Goal: Task Accomplishment & Management: Use online tool/utility

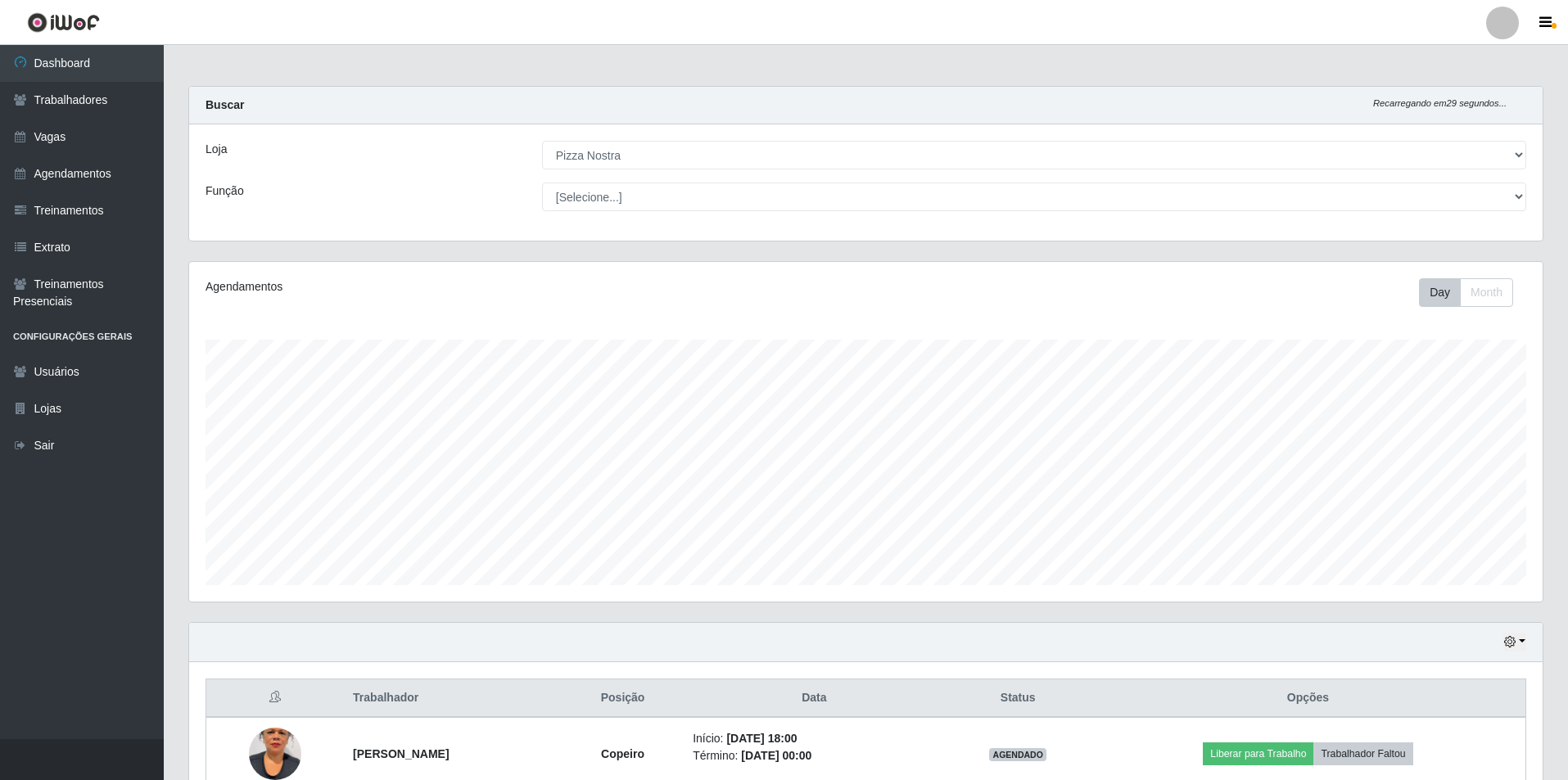
select select "337"
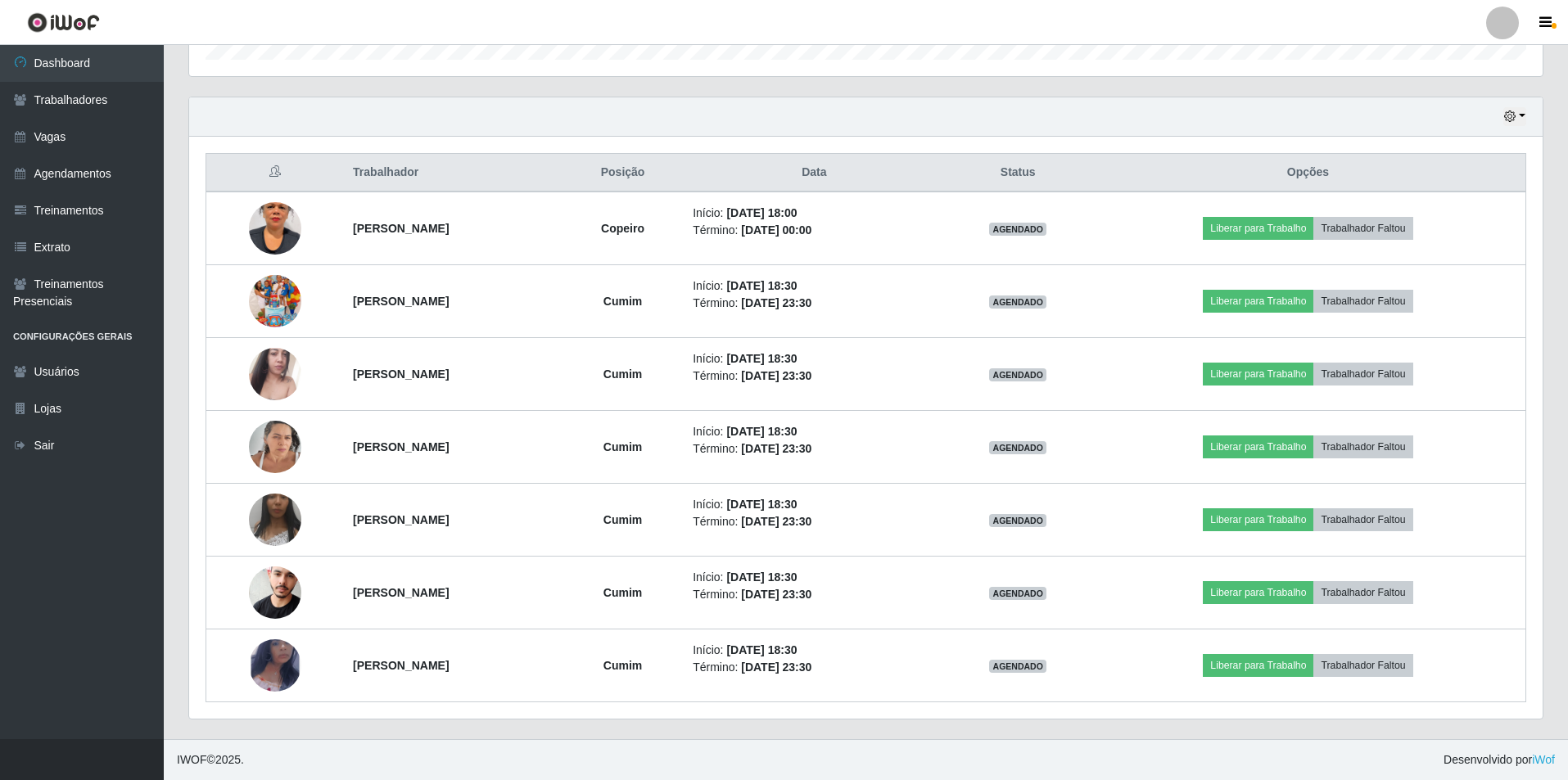
scroll to position [340, 1354]
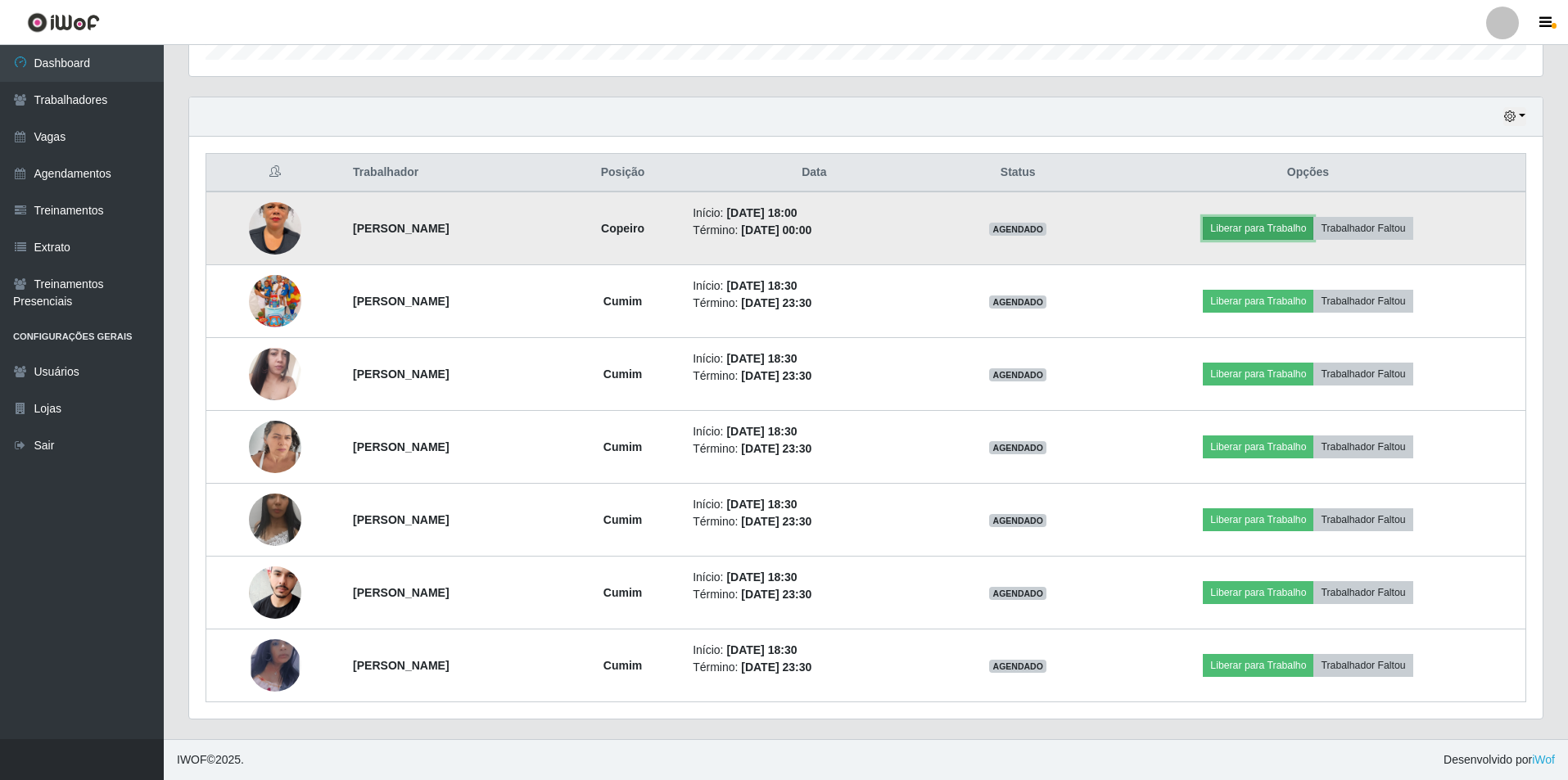
click at [1293, 232] on button "Liberar para Trabalho" at bounding box center [1257, 228] width 111 height 23
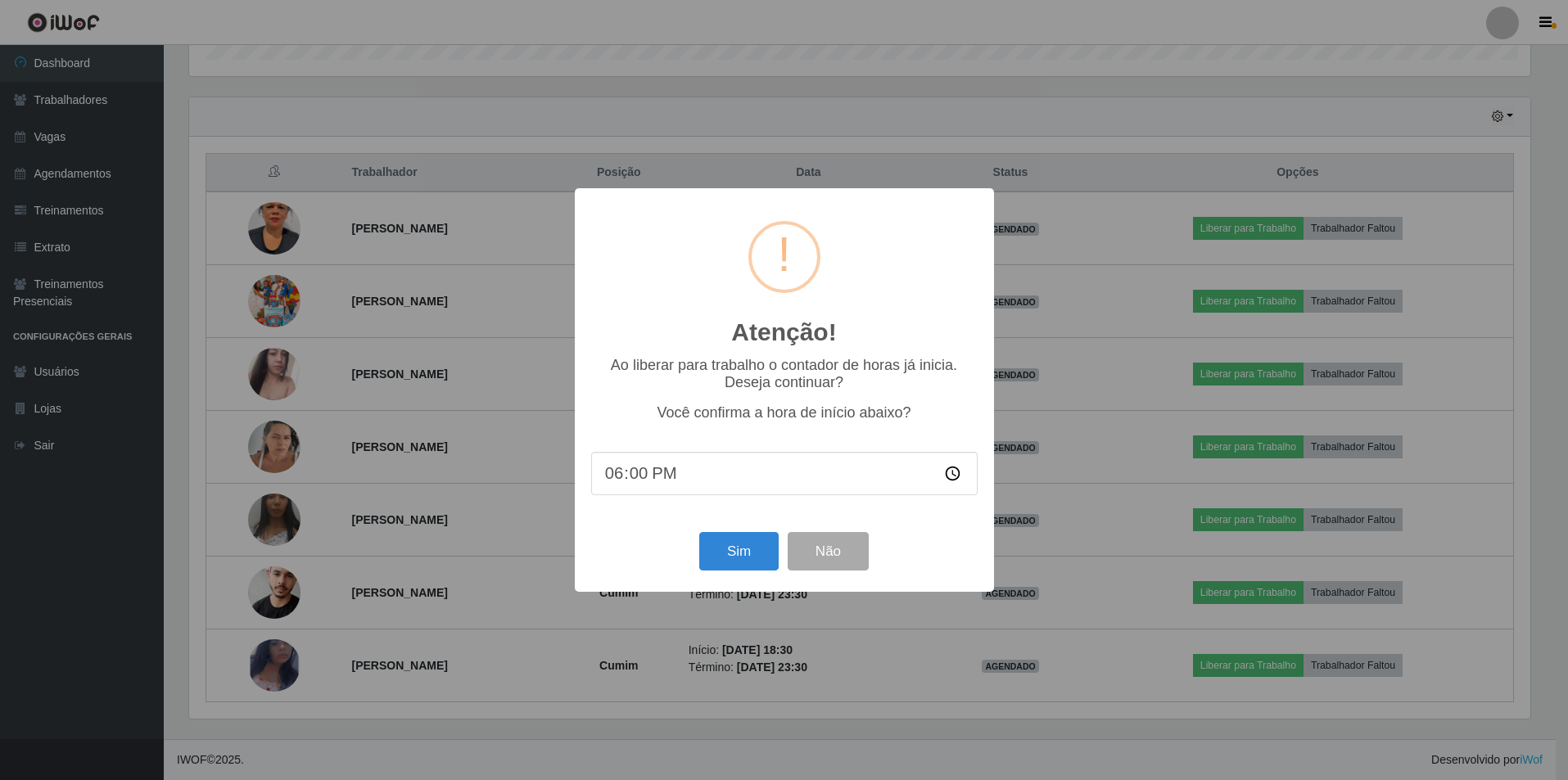
scroll to position [340, 1345]
click at [746, 550] on button "Sim" at bounding box center [741, 551] width 80 height 38
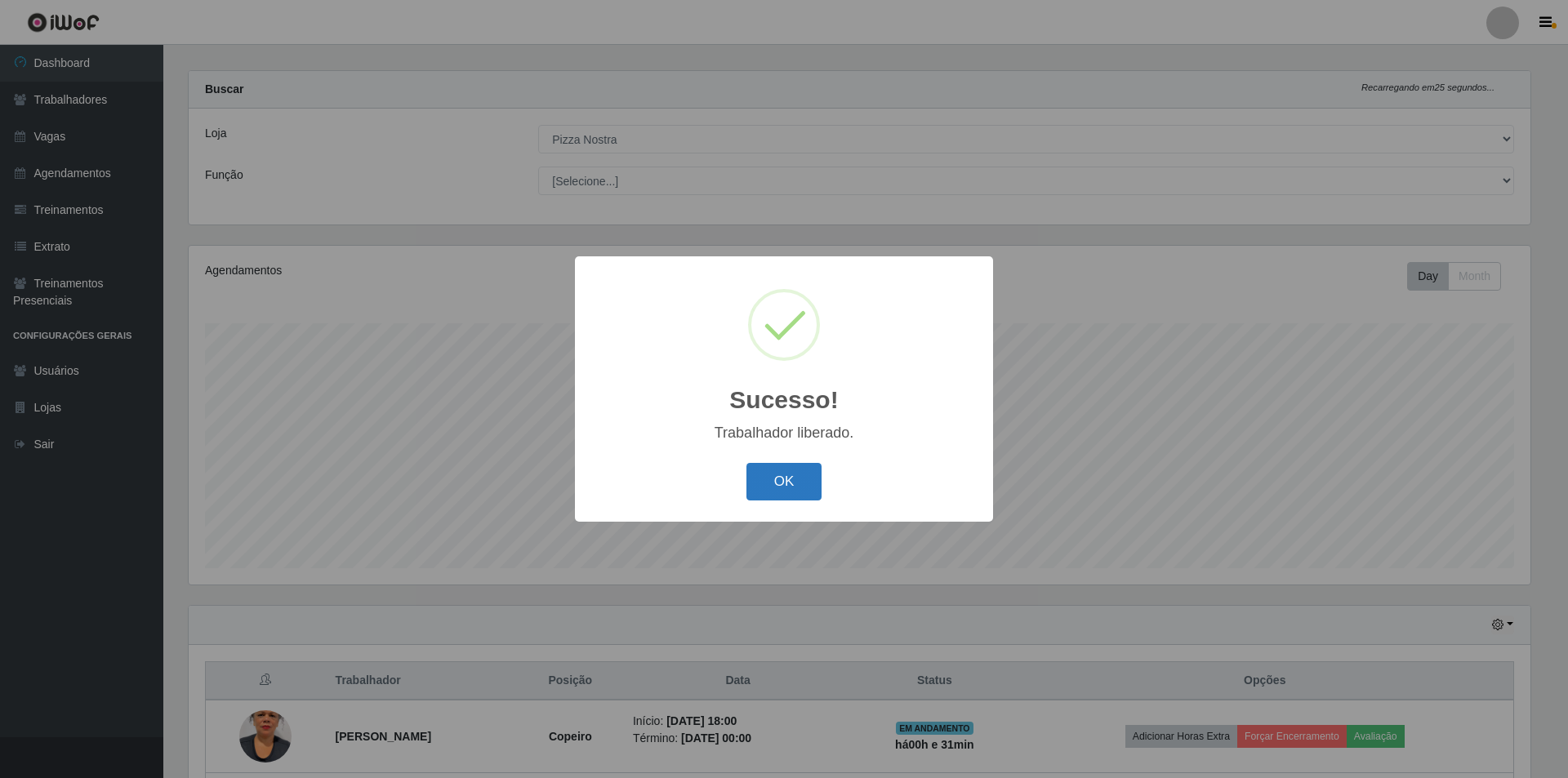
click at [793, 472] on button "OK" at bounding box center [784, 481] width 76 height 38
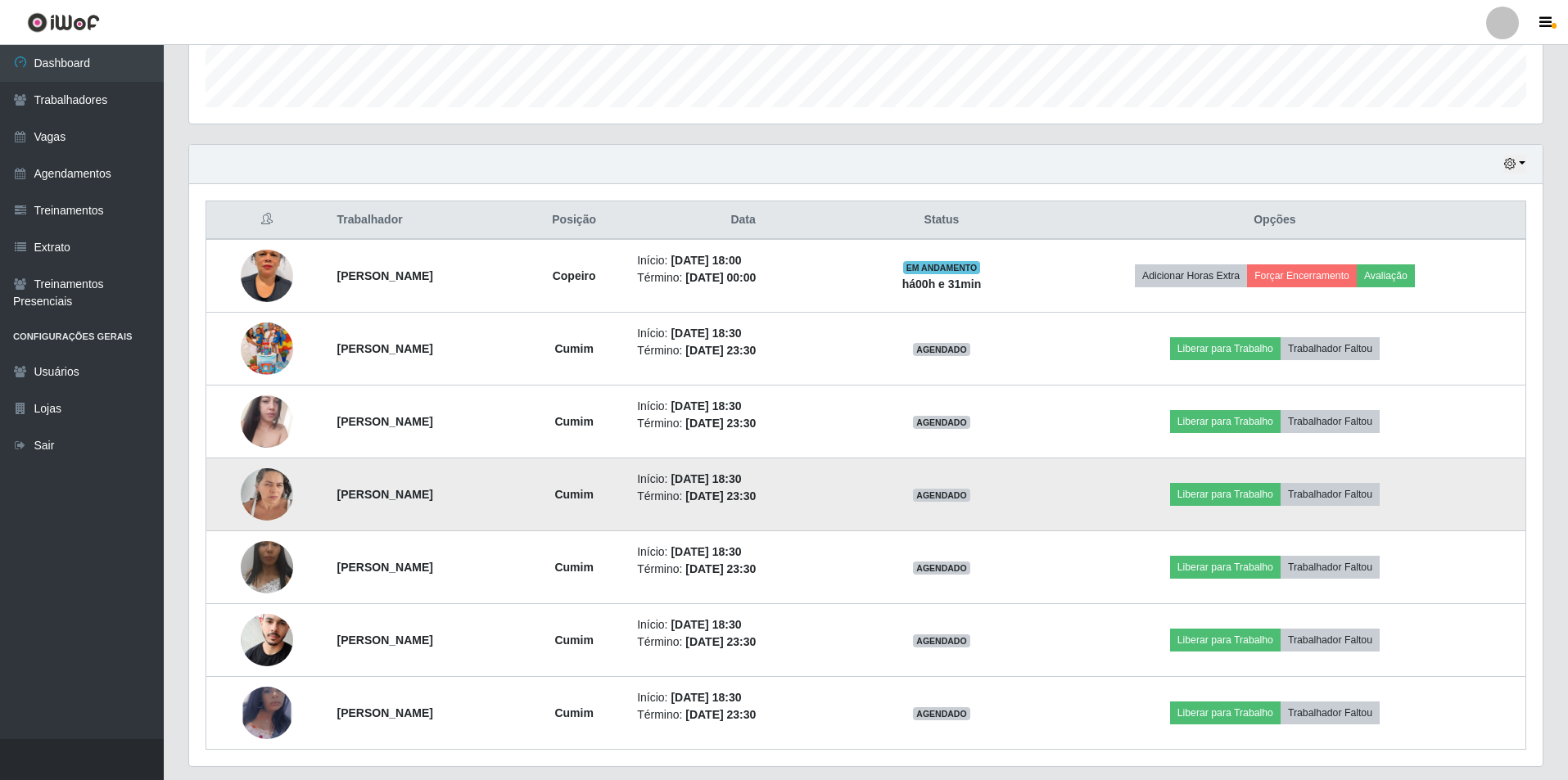
scroll to position [506, 0]
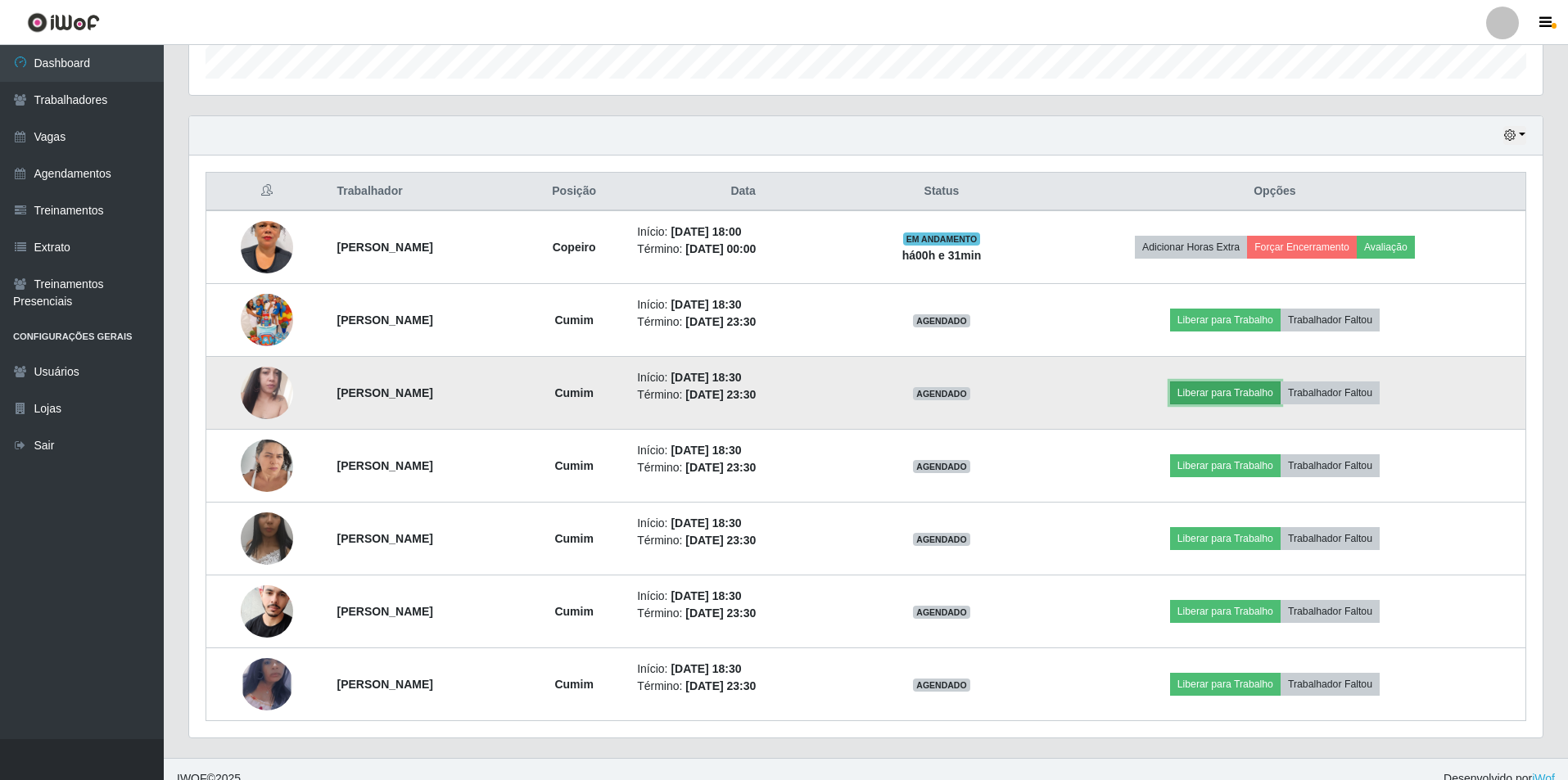
click at [1246, 395] on button "Liberar para Trabalho" at bounding box center [1224, 393] width 111 height 23
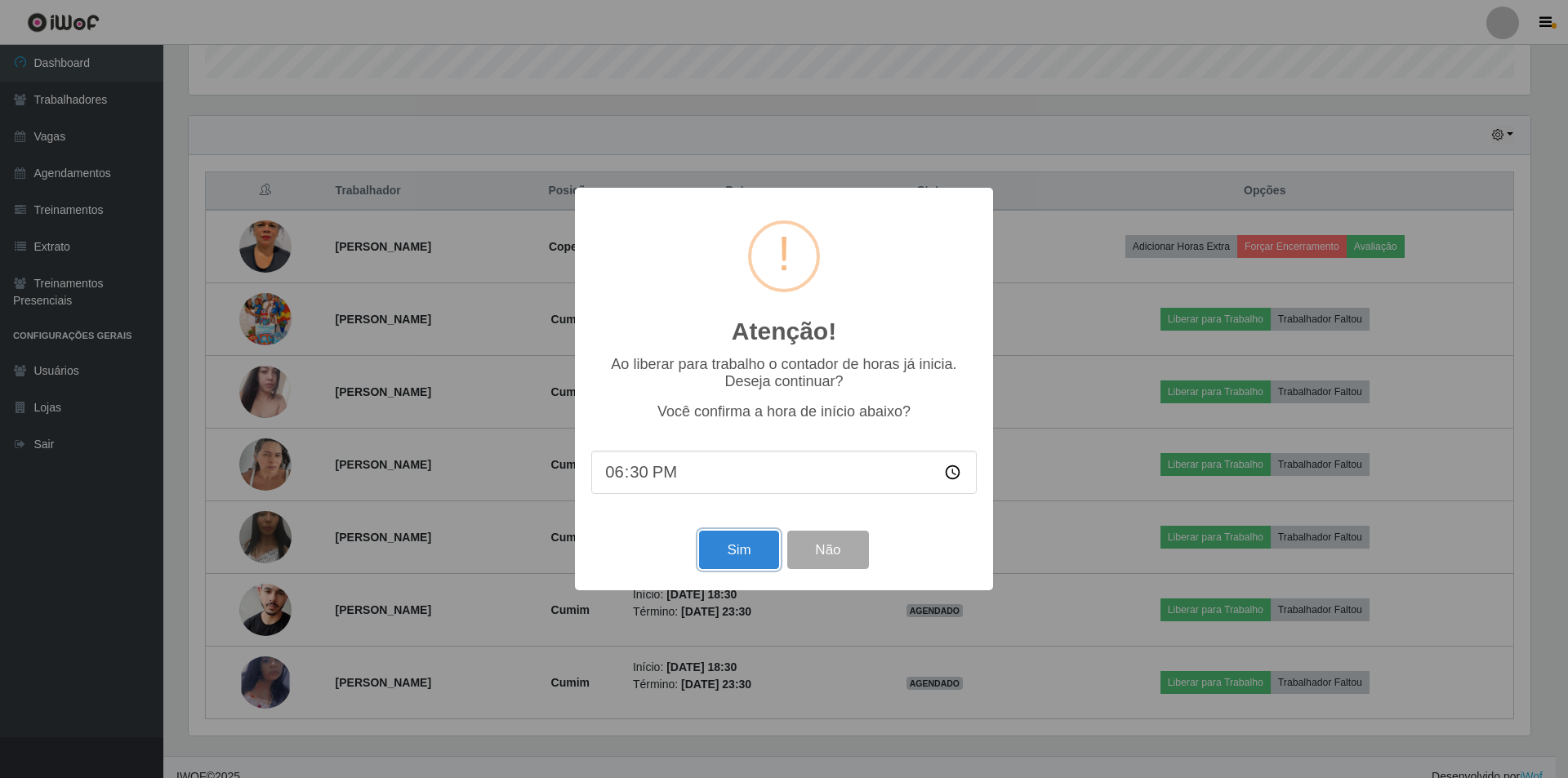
drag, startPoint x: 740, startPoint y: 548, endPoint x: 695, endPoint y: 548, distance: 45.0
click at [739, 548] on button "Sim" at bounding box center [739, 549] width 79 height 38
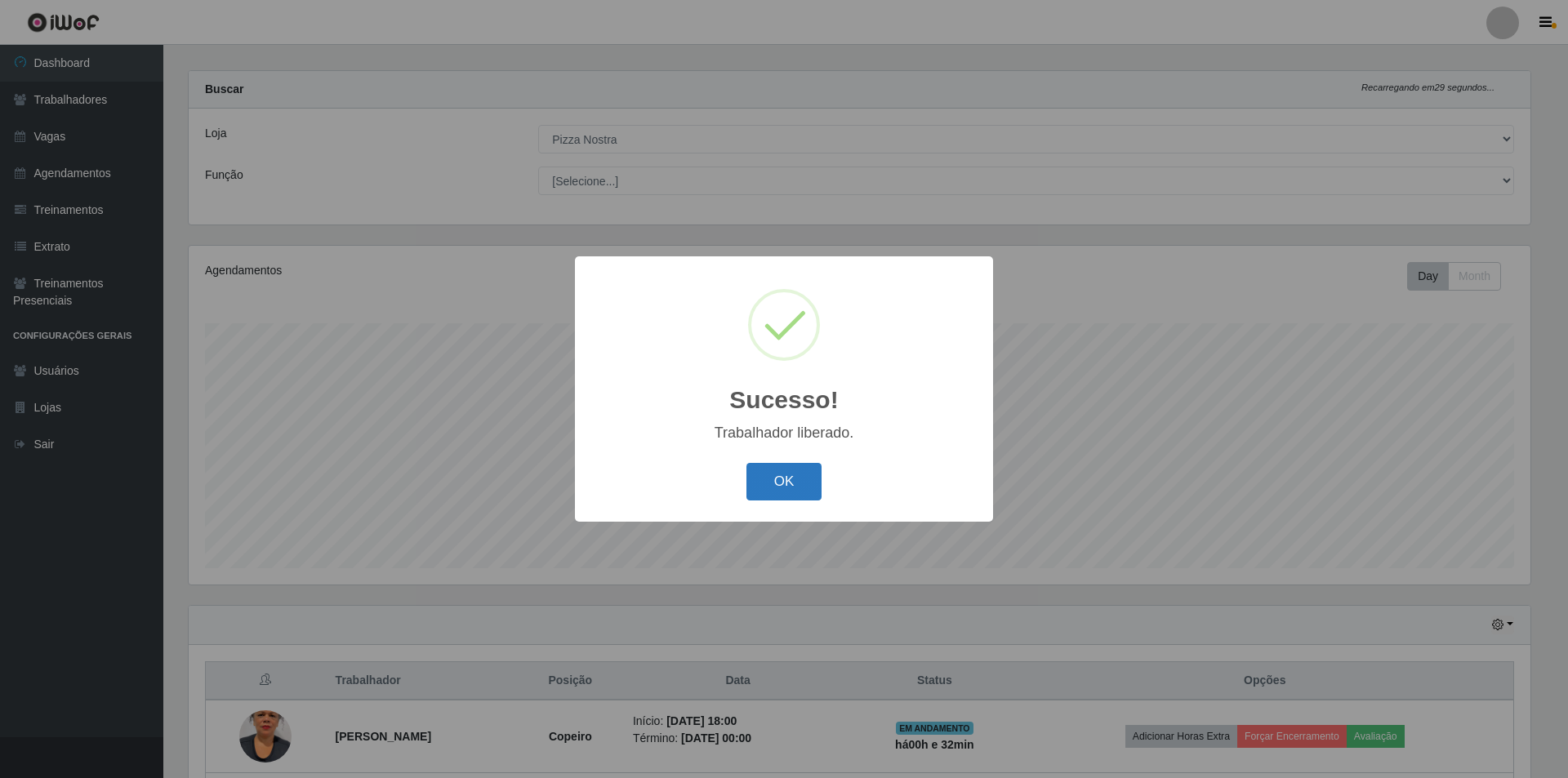
click at [808, 475] on button "OK" at bounding box center [784, 481] width 76 height 38
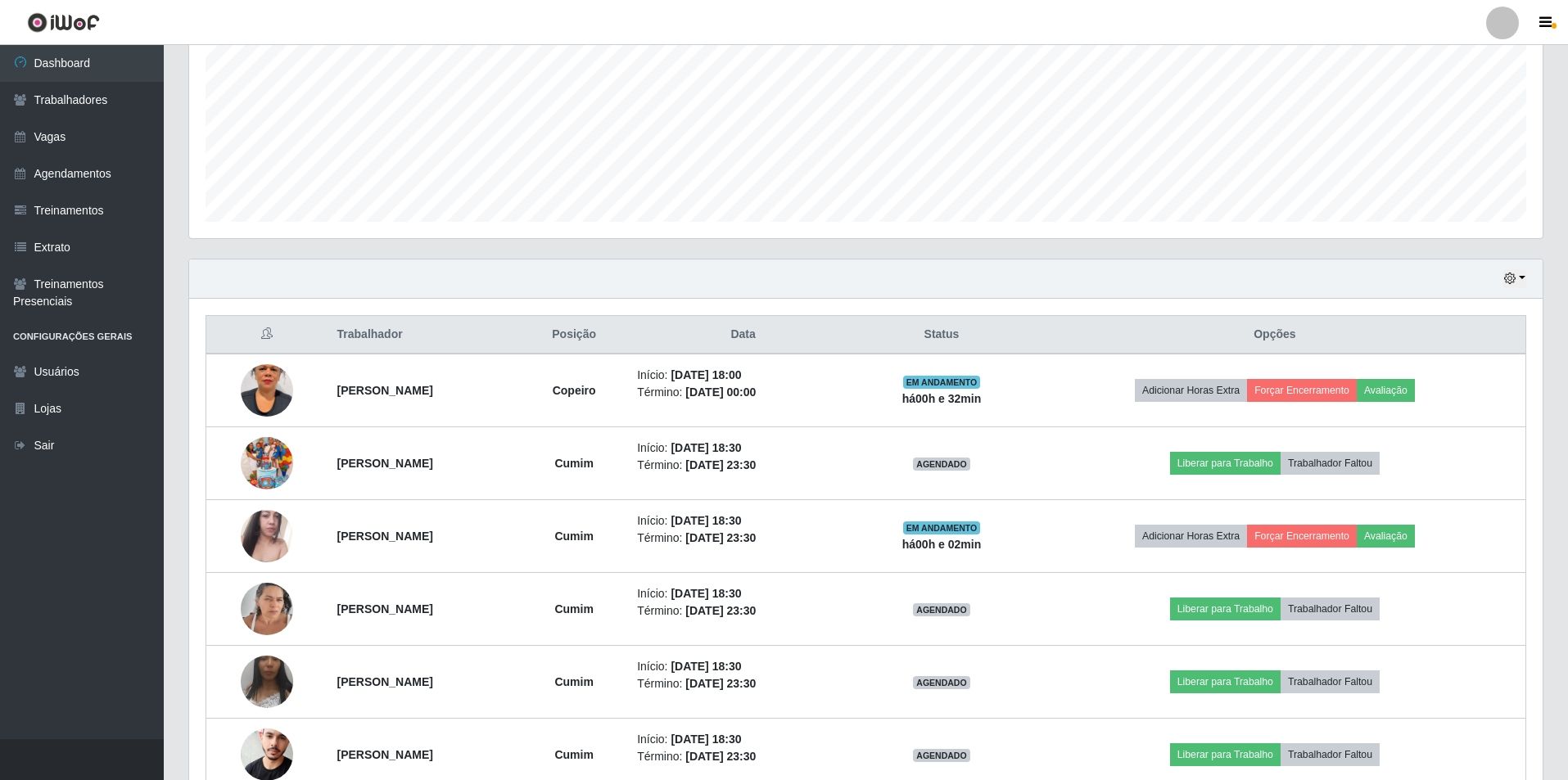
scroll to position [526, 0]
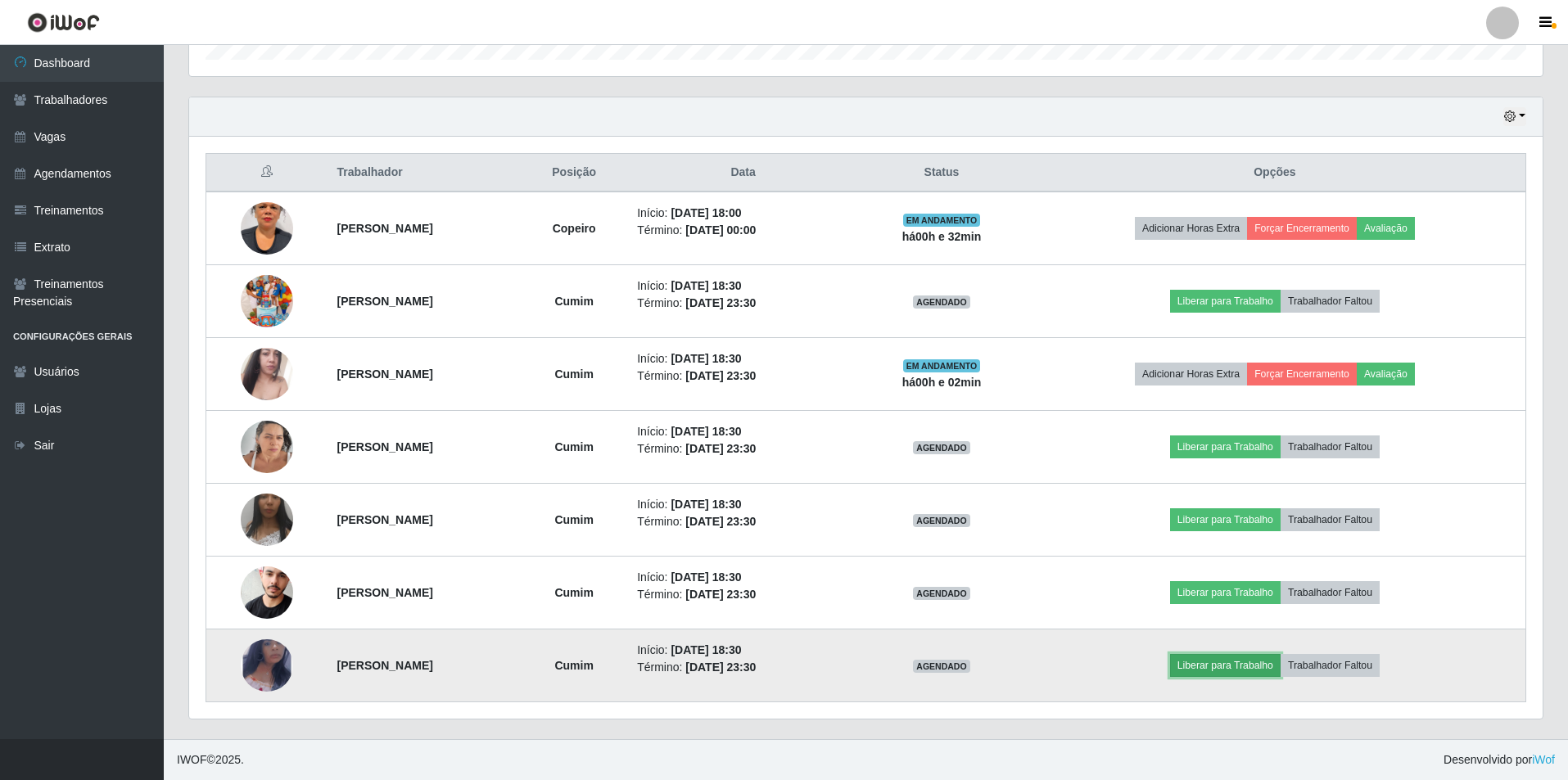
click at [1254, 677] on button "Liberar para Trabalho" at bounding box center [1224, 666] width 111 height 23
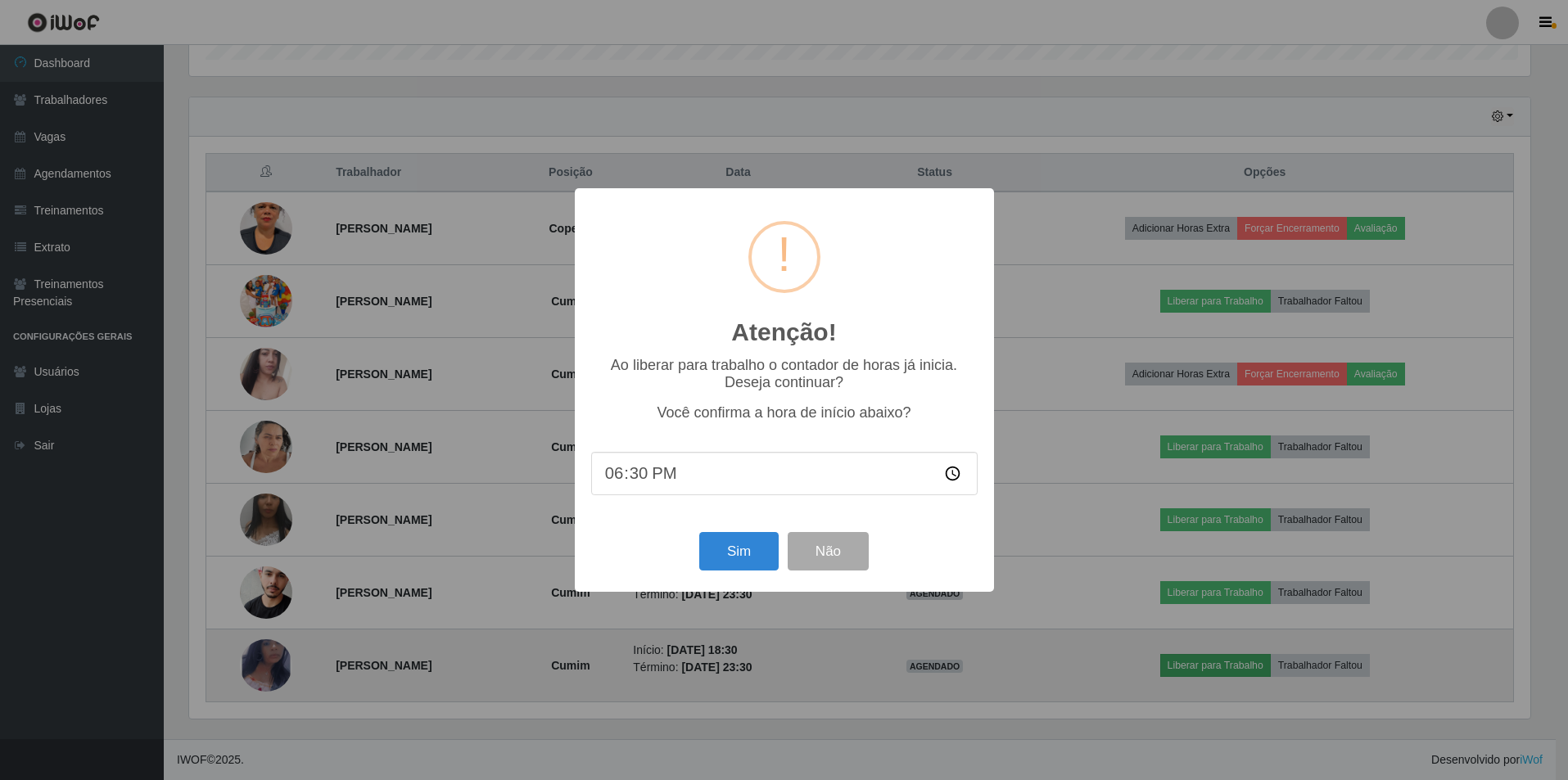
scroll to position [340, 1345]
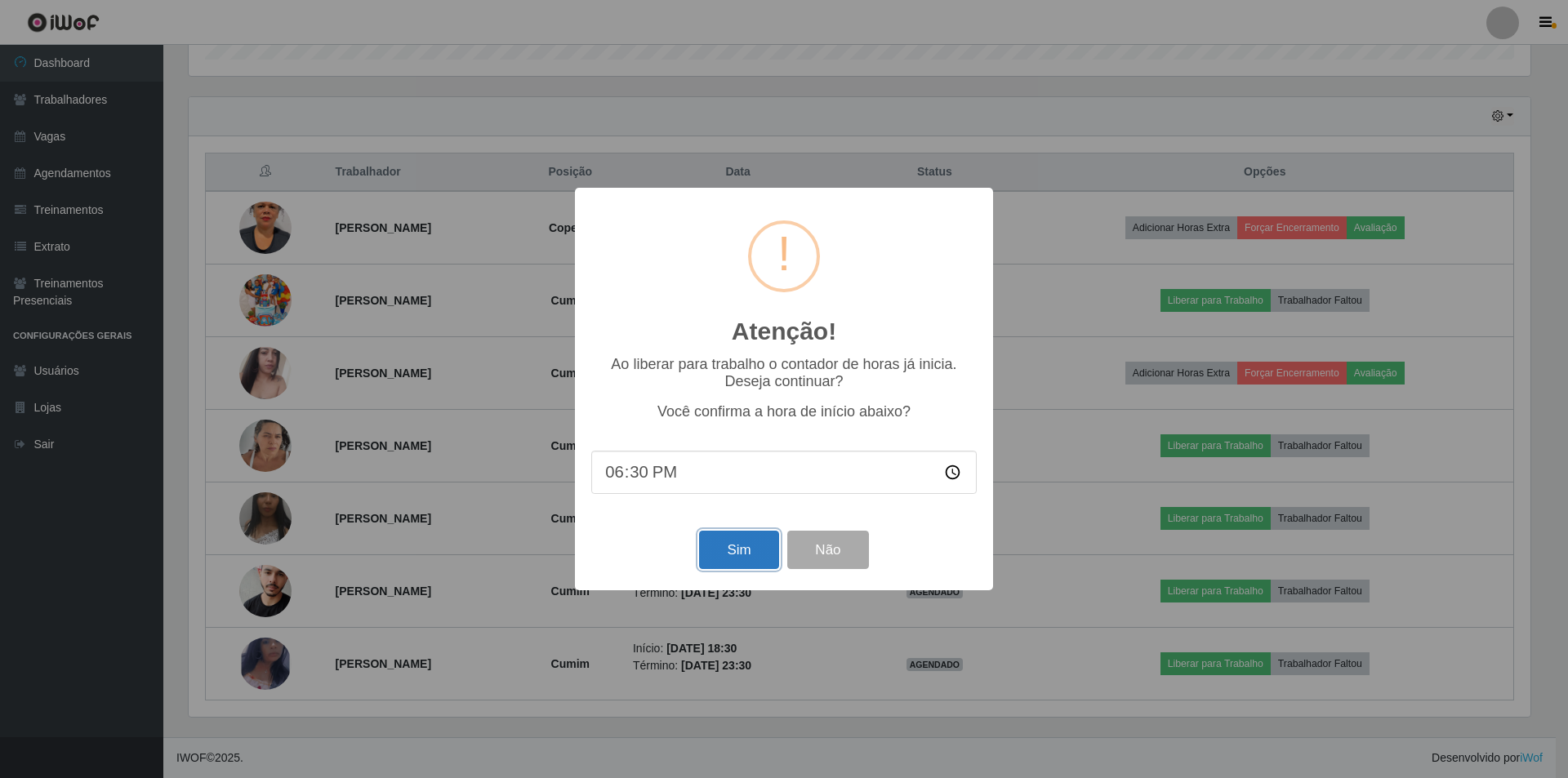
click at [767, 554] on button "Sim" at bounding box center [739, 549] width 79 height 38
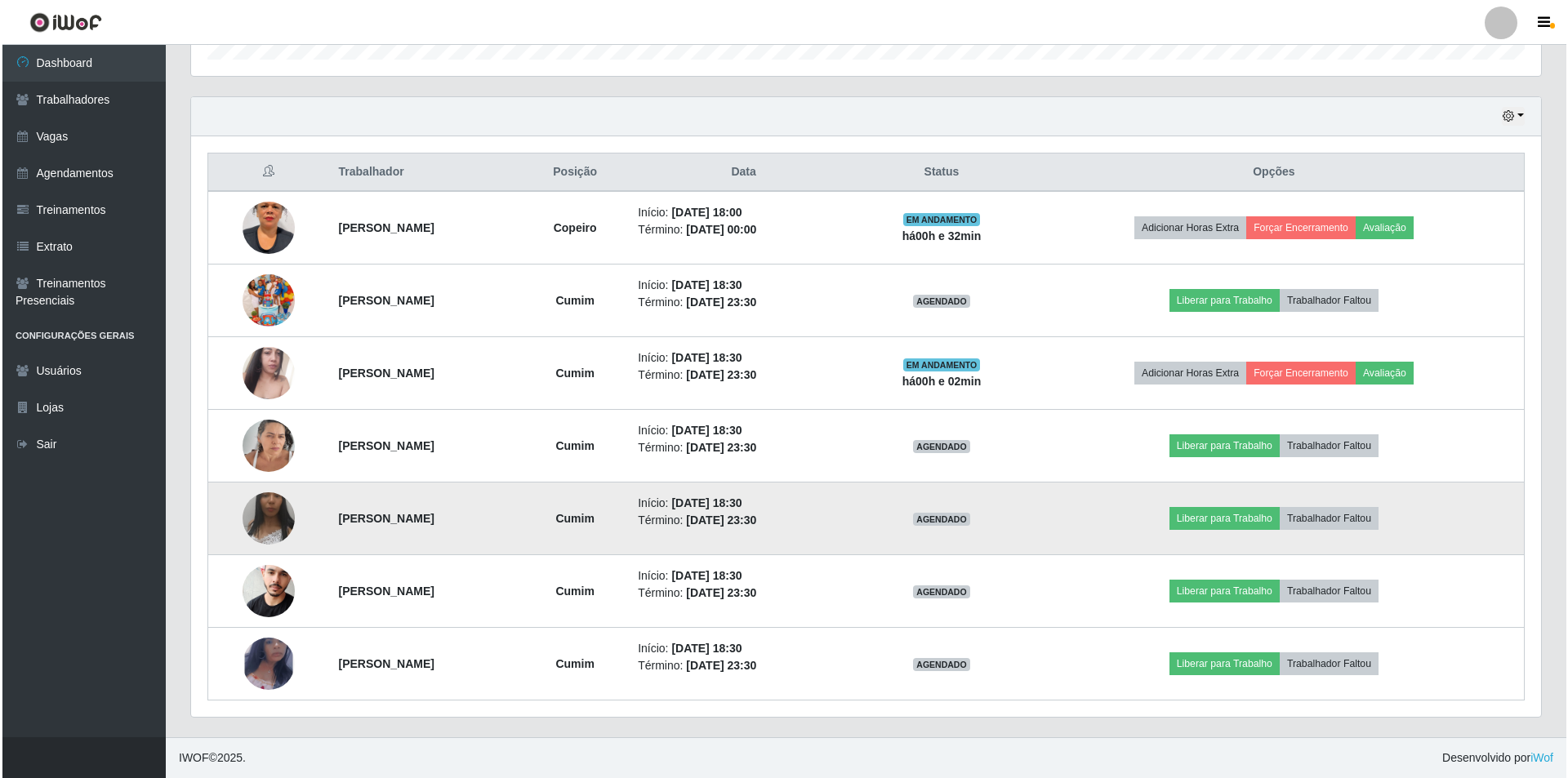
scroll to position [0, 0]
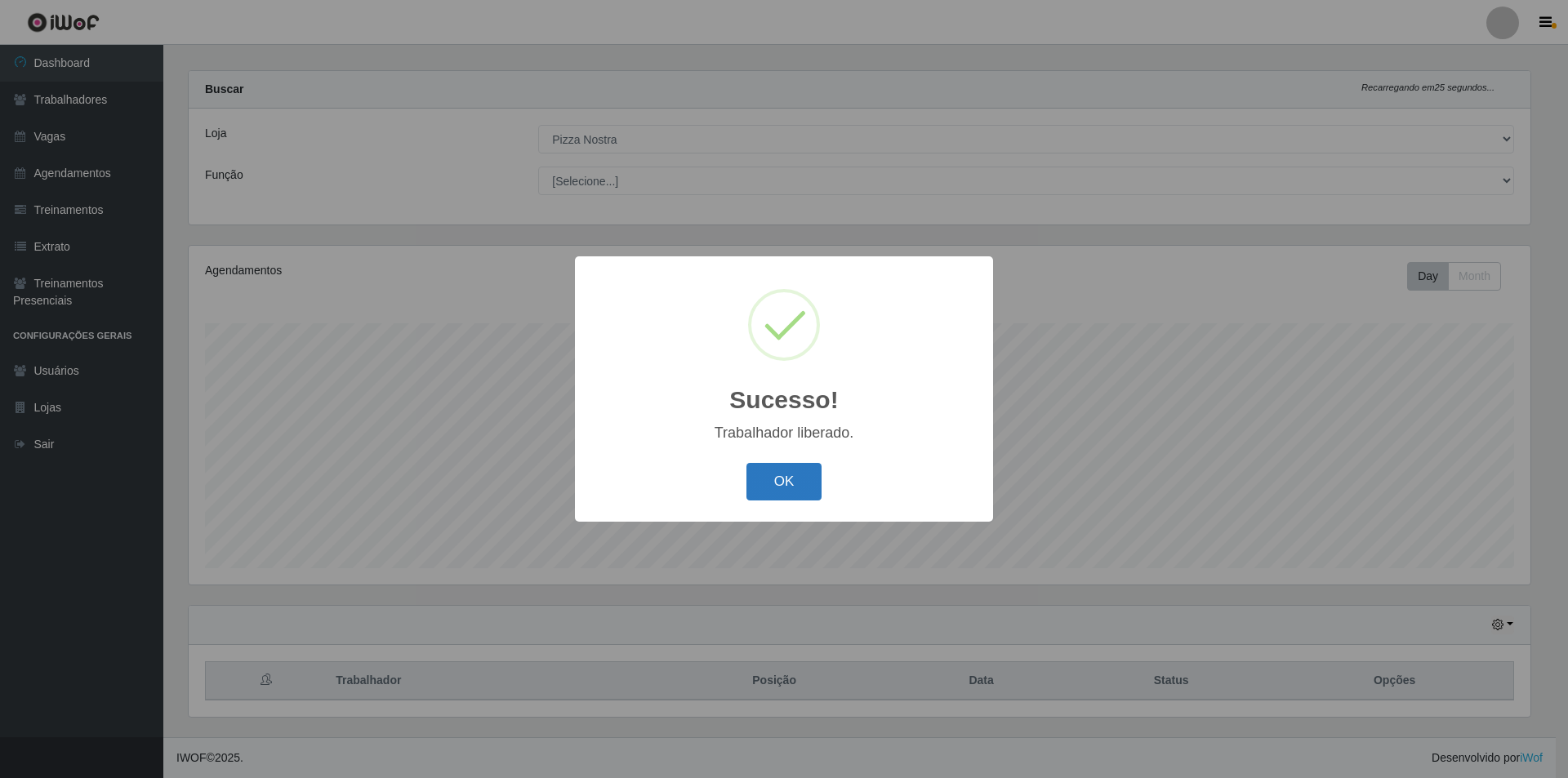
click at [783, 474] on button "OK" at bounding box center [784, 481] width 76 height 38
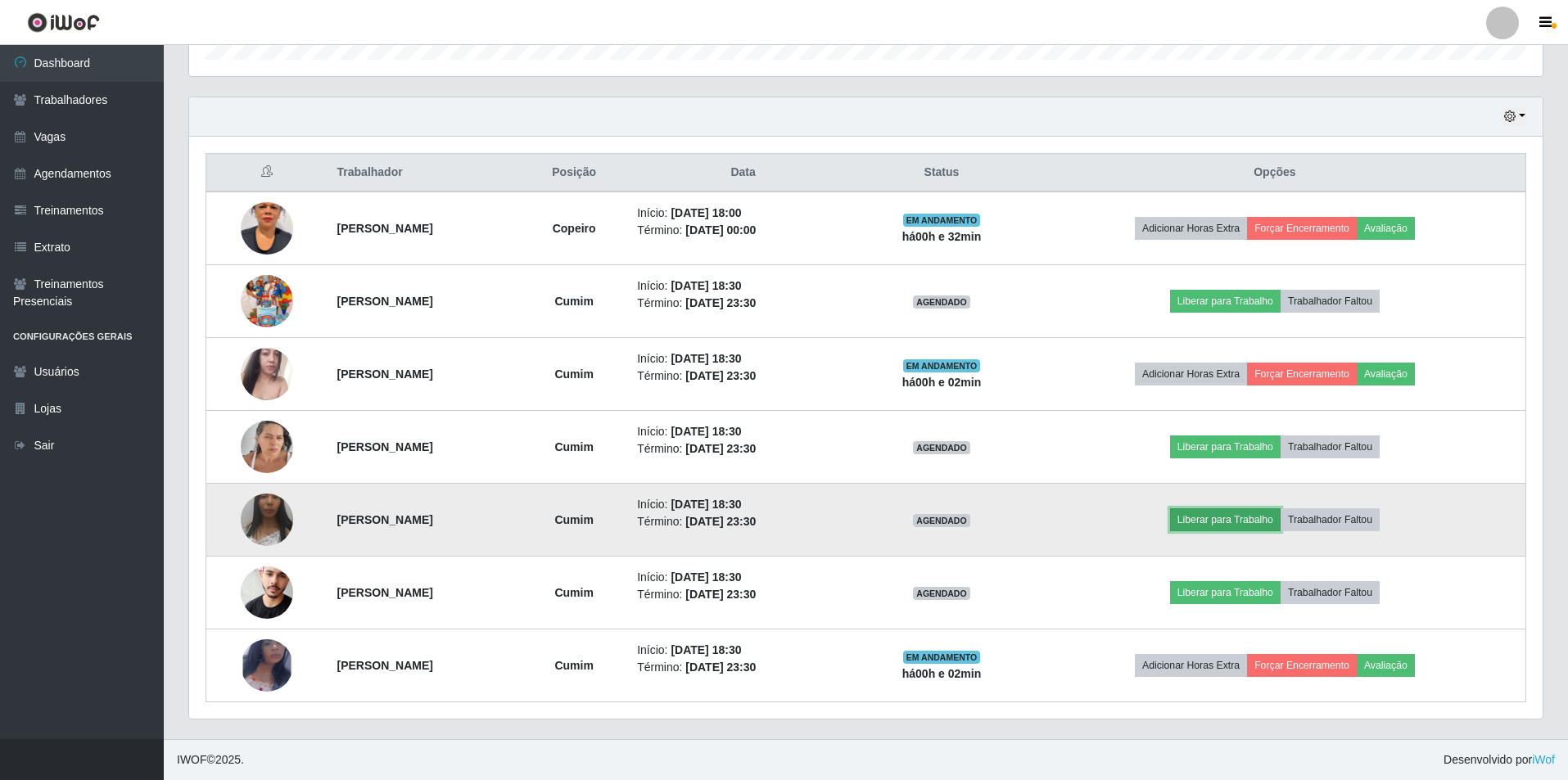
click at [1242, 528] on button "Liberar para Trabalho" at bounding box center [1224, 520] width 111 height 23
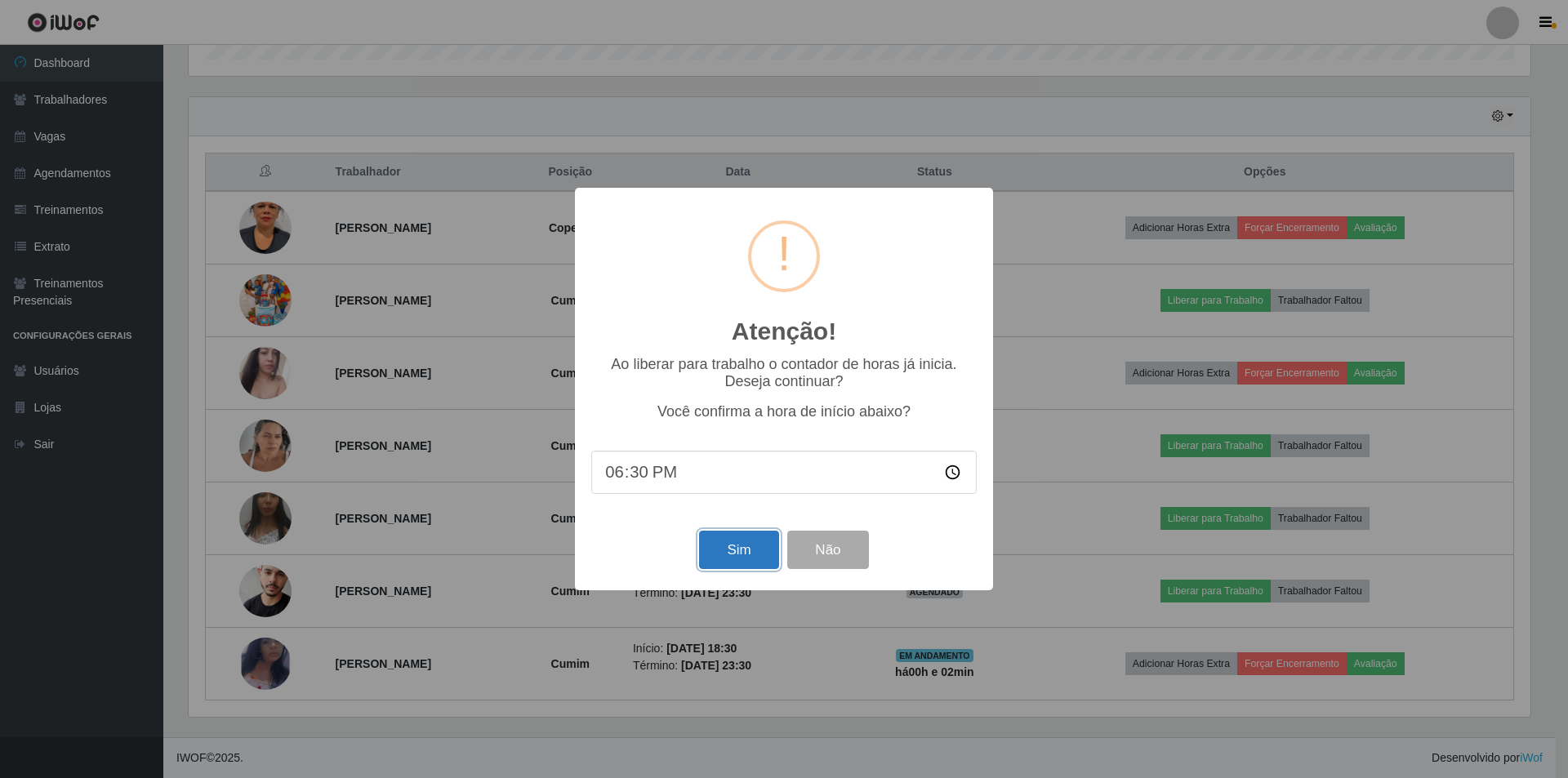
click at [705, 554] on button "Sim" at bounding box center [739, 549] width 79 height 38
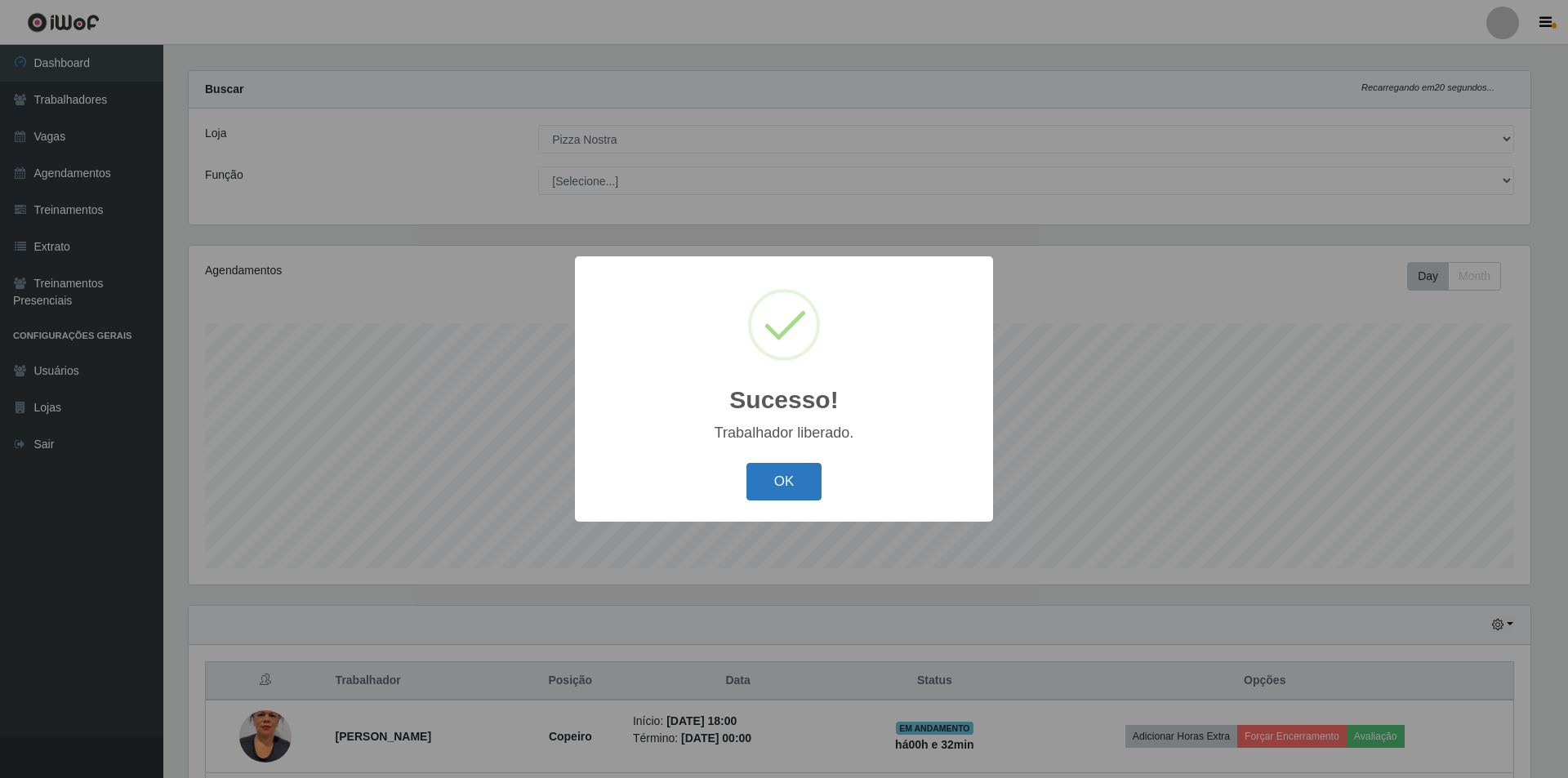
click at [802, 473] on button "OK" at bounding box center [784, 481] width 76 height 38
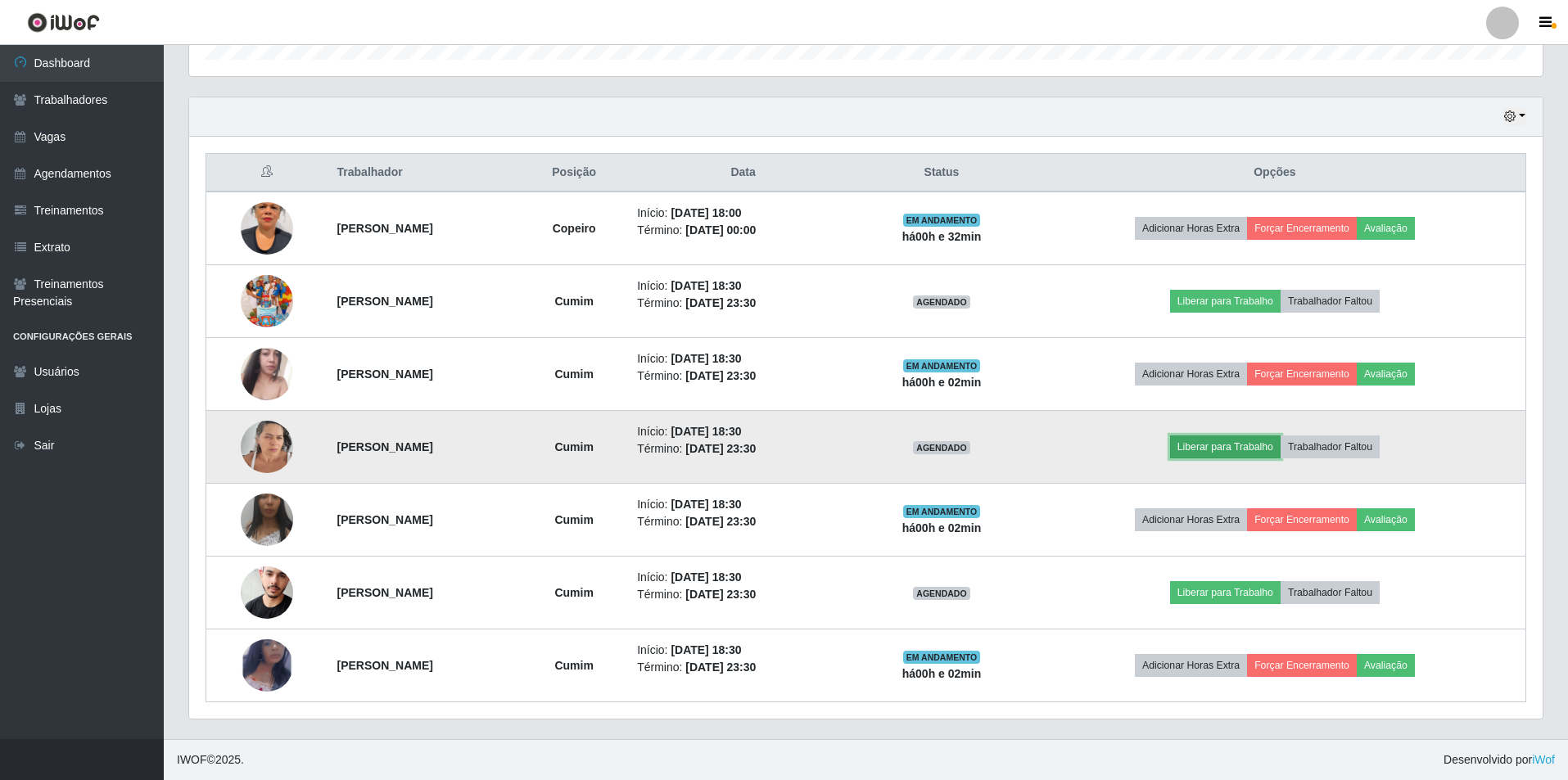
click at [1203, 446] on button "Liberar para Trabalho" at bounding box center [1224, 447] width 111 height 23
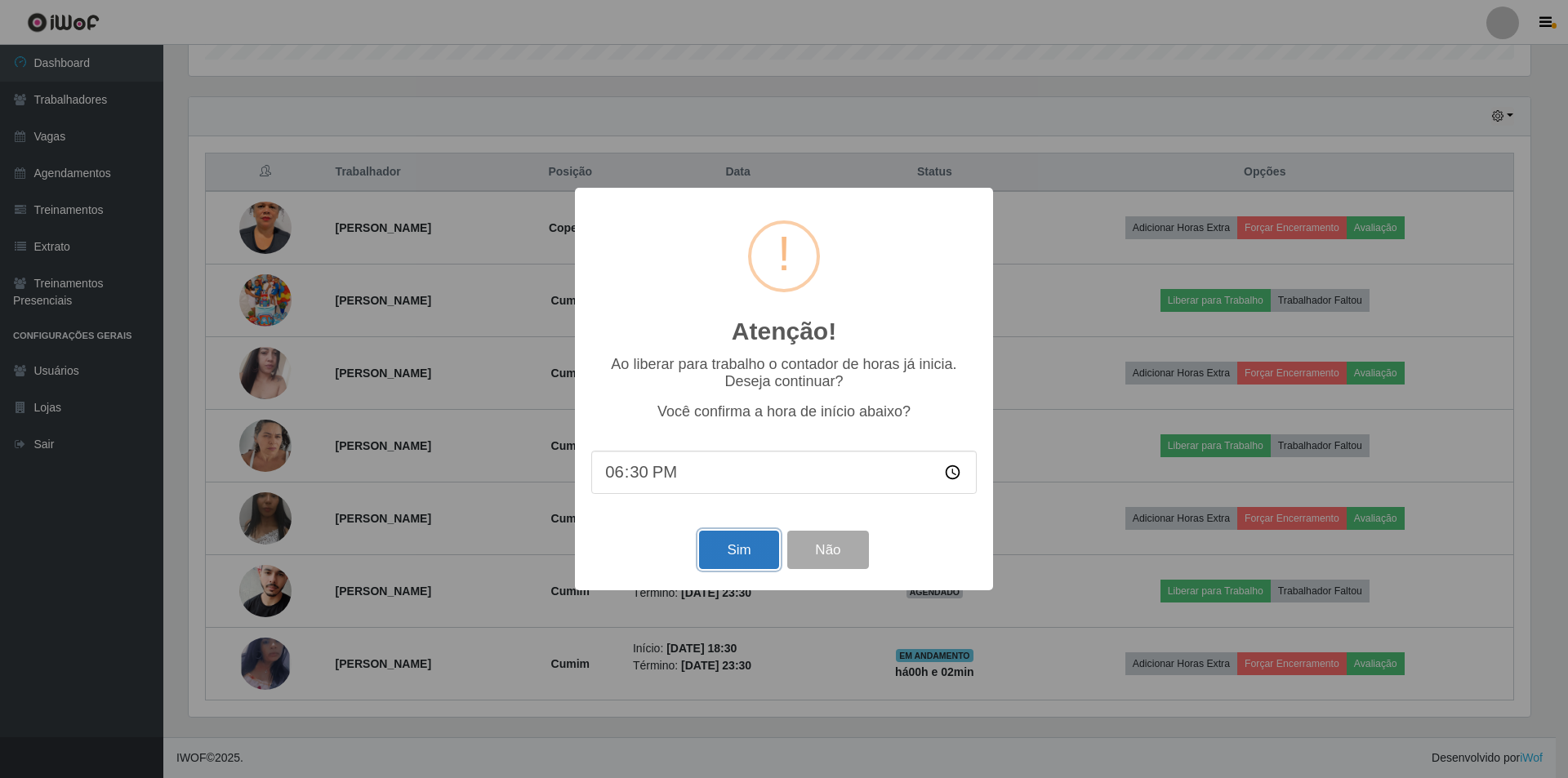
click at [735, 555] on button "Sim" at bounding box center [739, 549] width 79 height 38
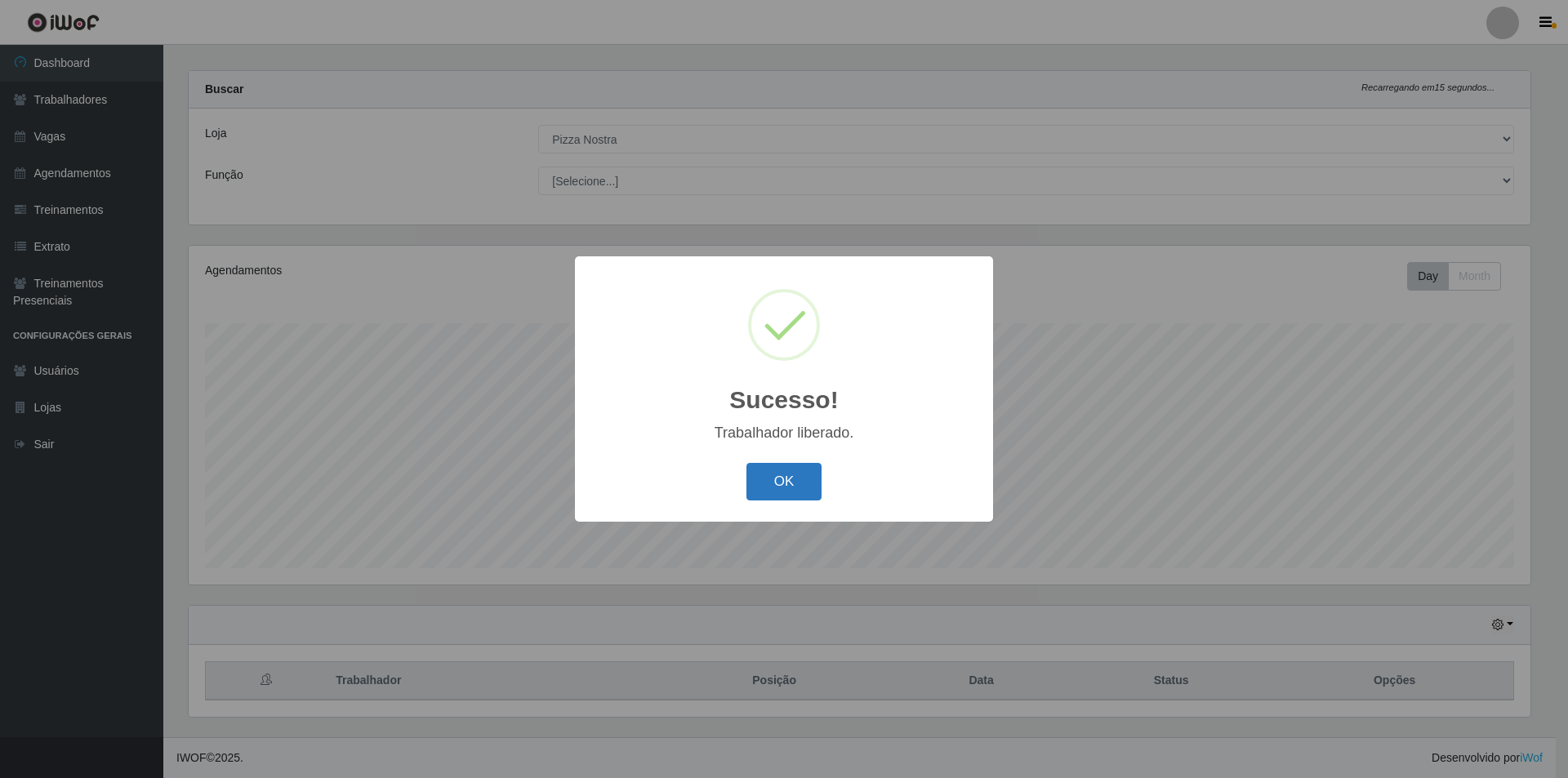
click at [780, 478] on button "OK" at bounding box center [784, 481] width 76 height 38
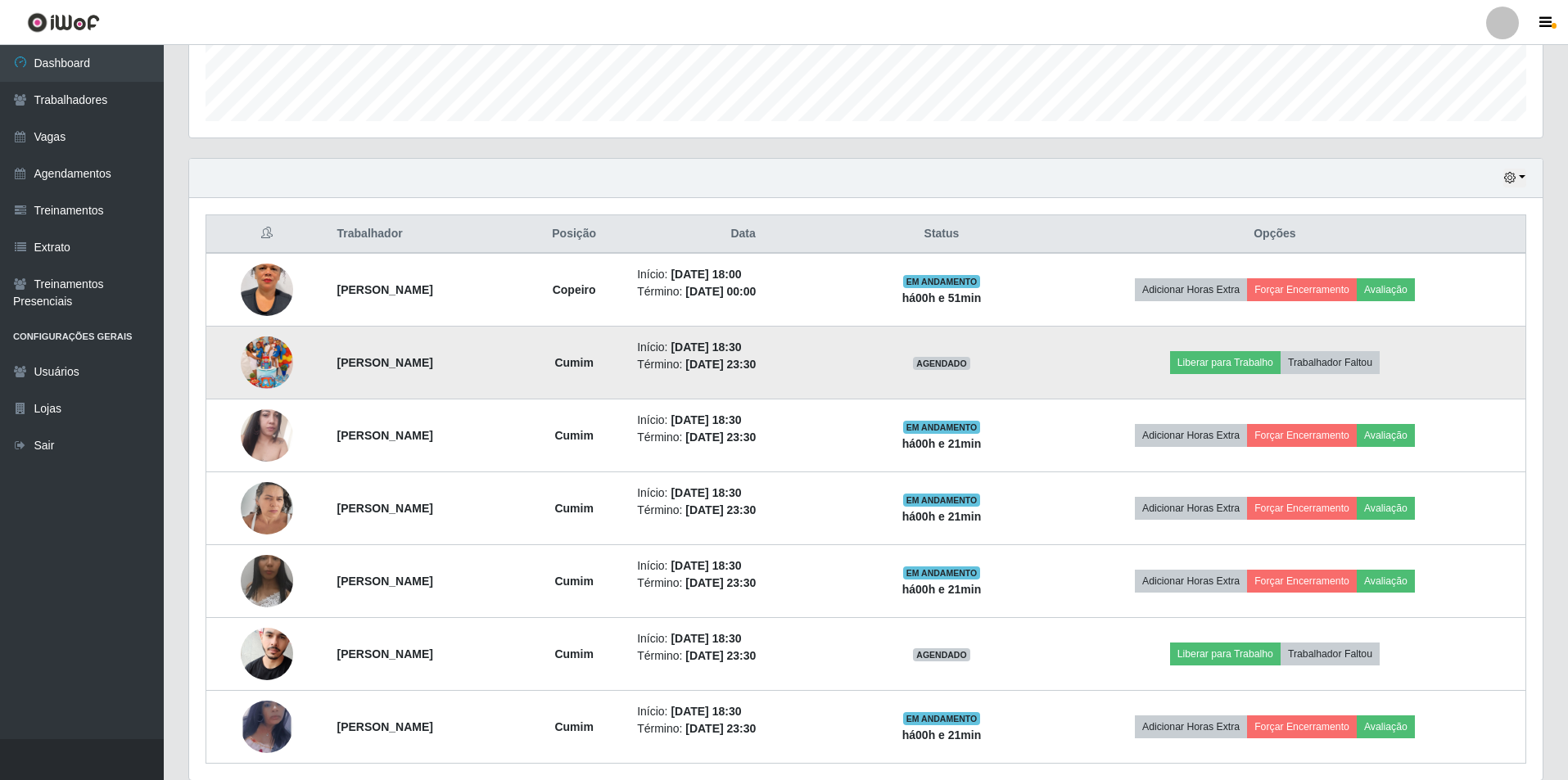
scroll to position [526, 0]
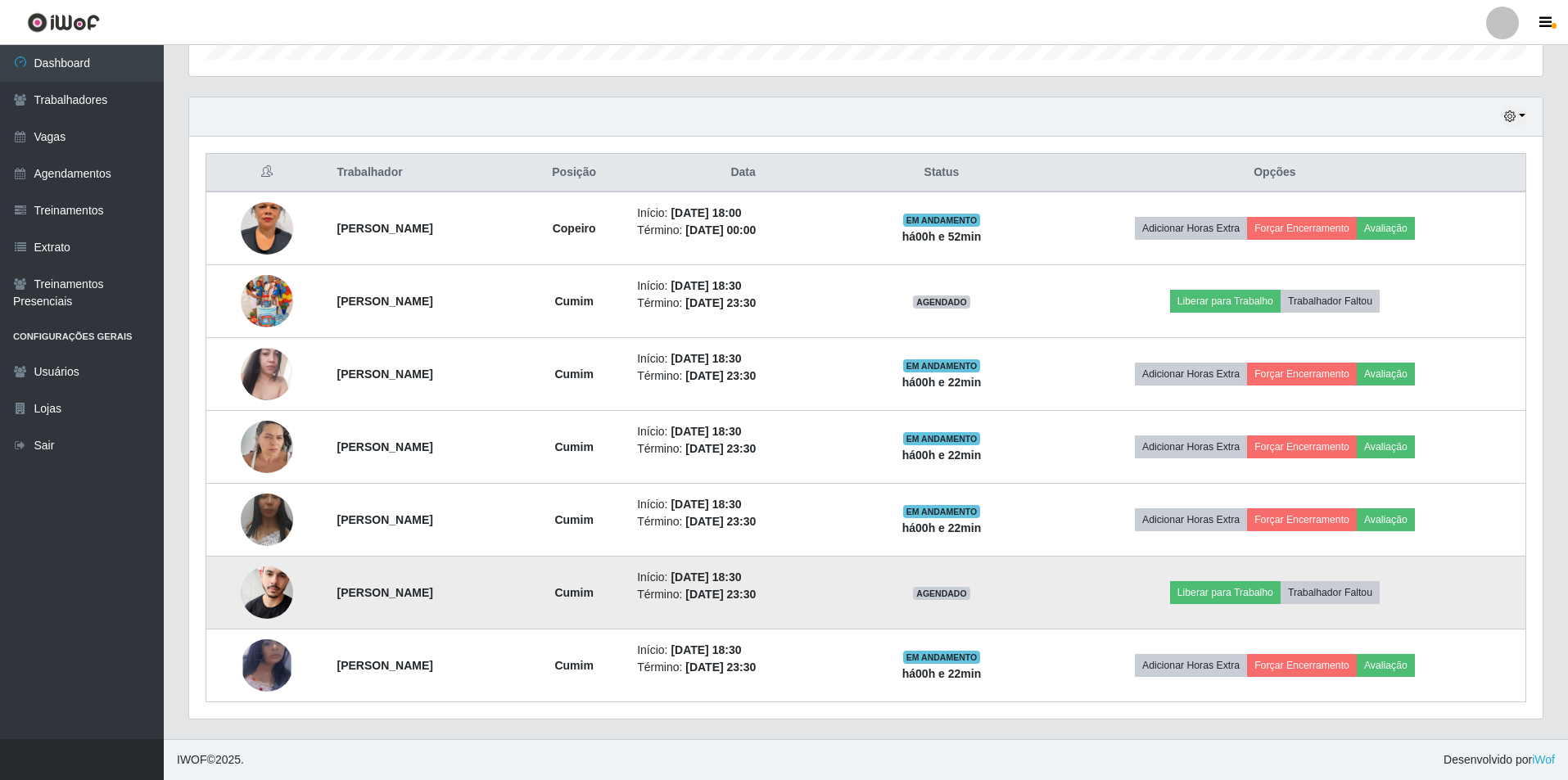
click at [257, 597] on img at bounding box center [266, 592] width 52 height 80
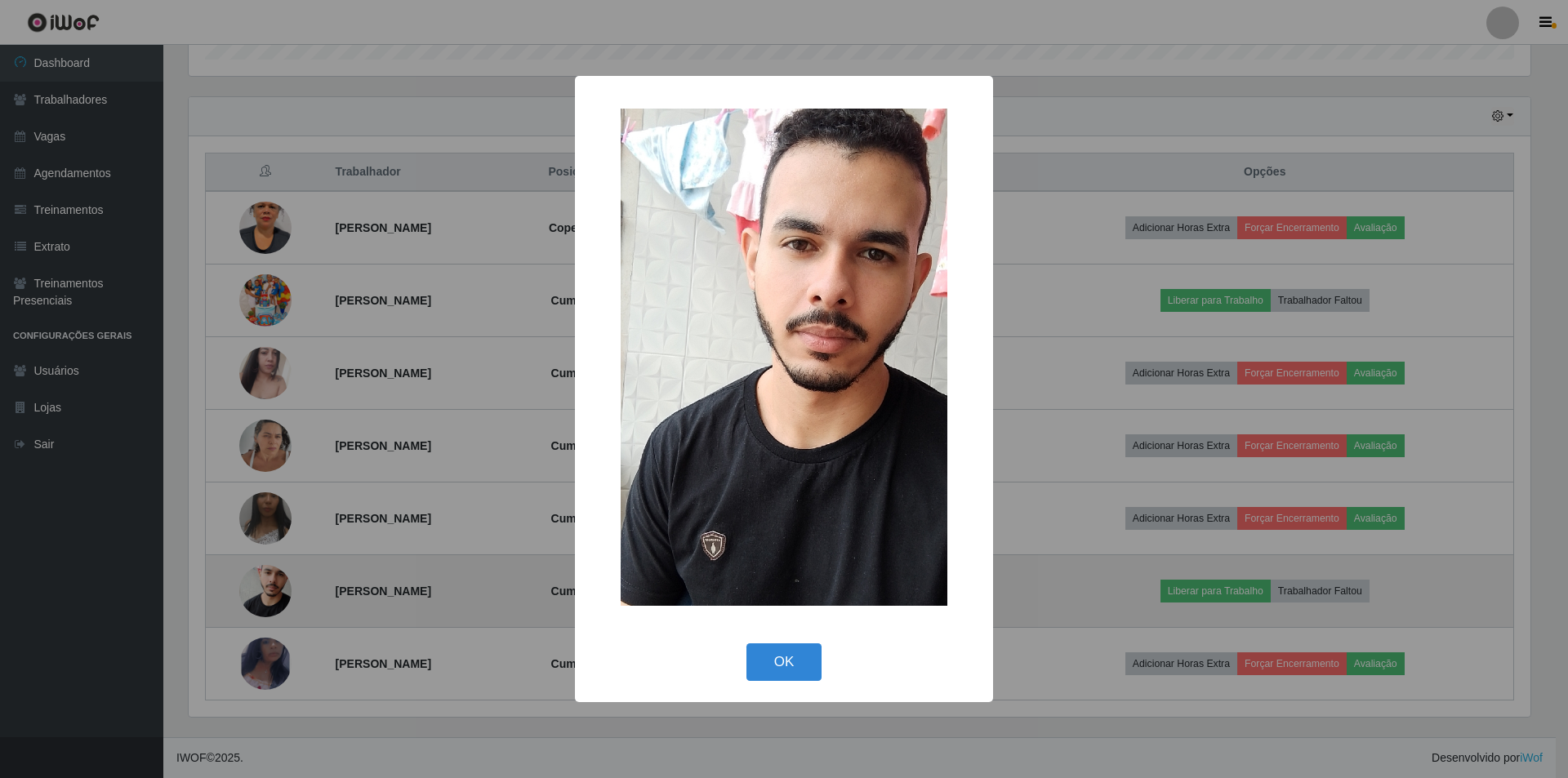
click at [256, 595] on div "× OK Cancel" at bounding box center [784, 389] width 1568 height 778
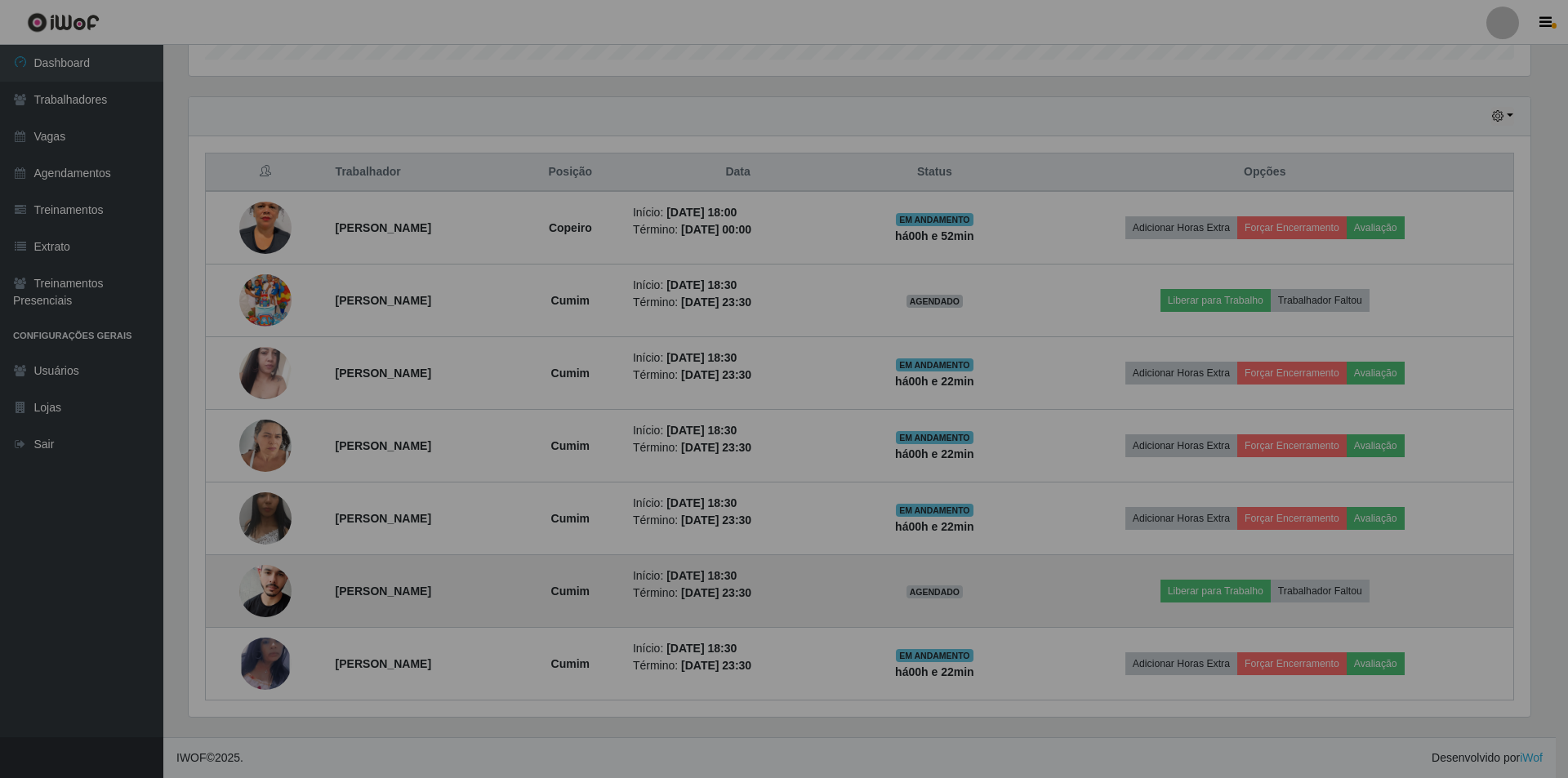
scroll to position [339, 1350]
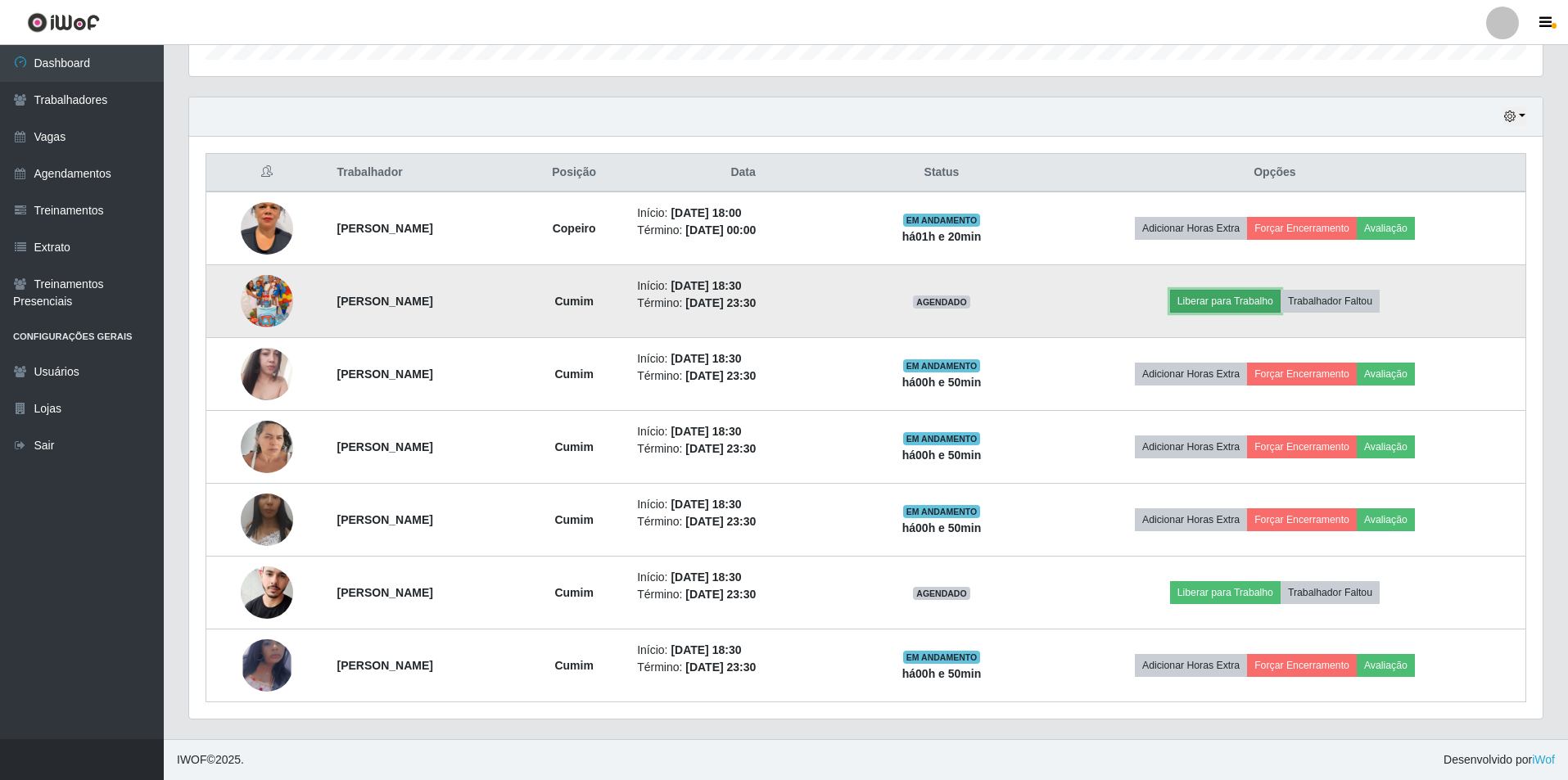
click at [1265, 308] on button "Liberar para Trabalho" at bounding box center [1224, 301] width 111 height 23
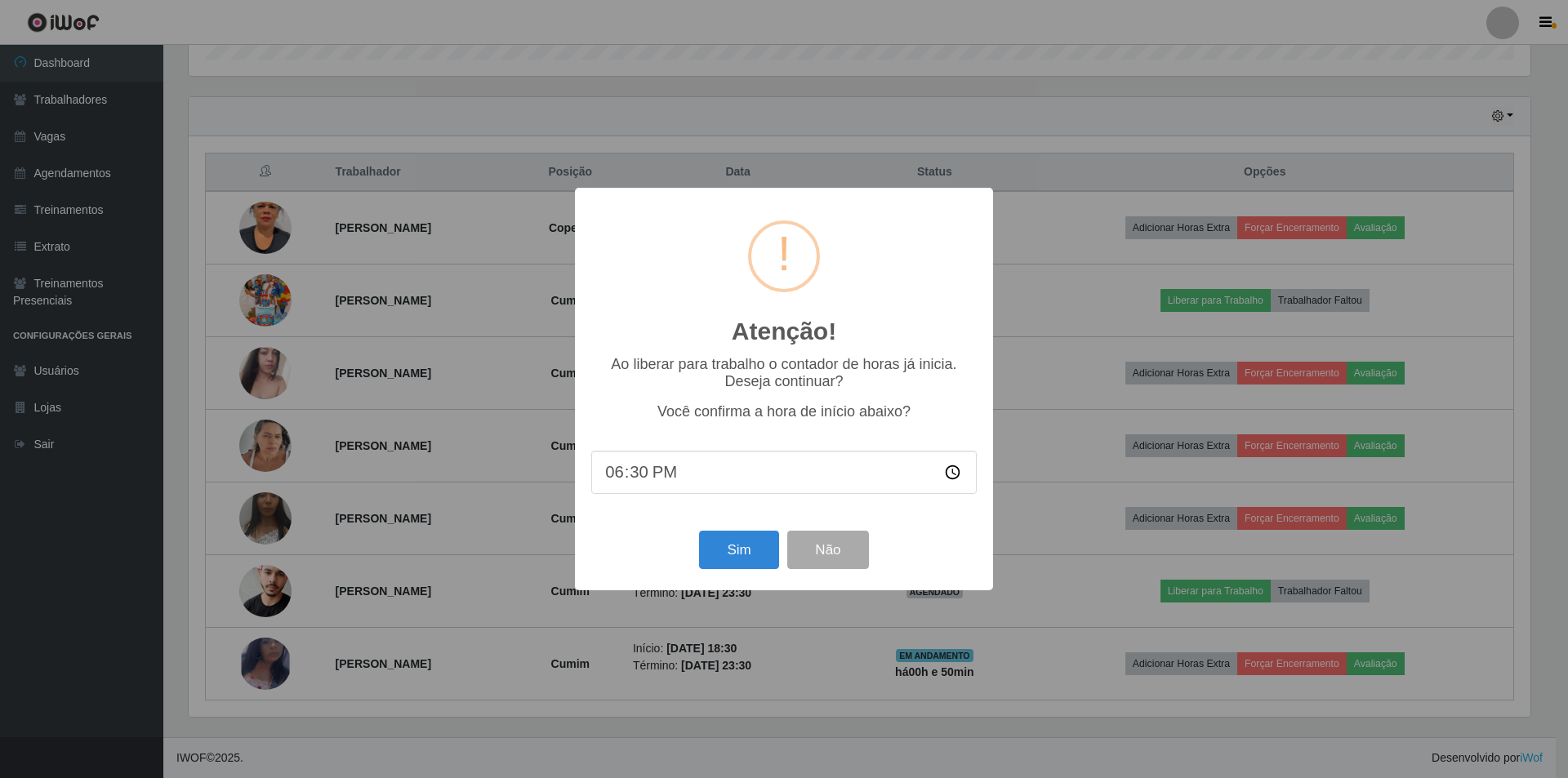
click at [697, 559] on div "Sim Não" at bounding box center [784, 549] width 385 height 47
click at [723, 559] on button "Sim" at bounding box center [739, 549] width 79 height 38
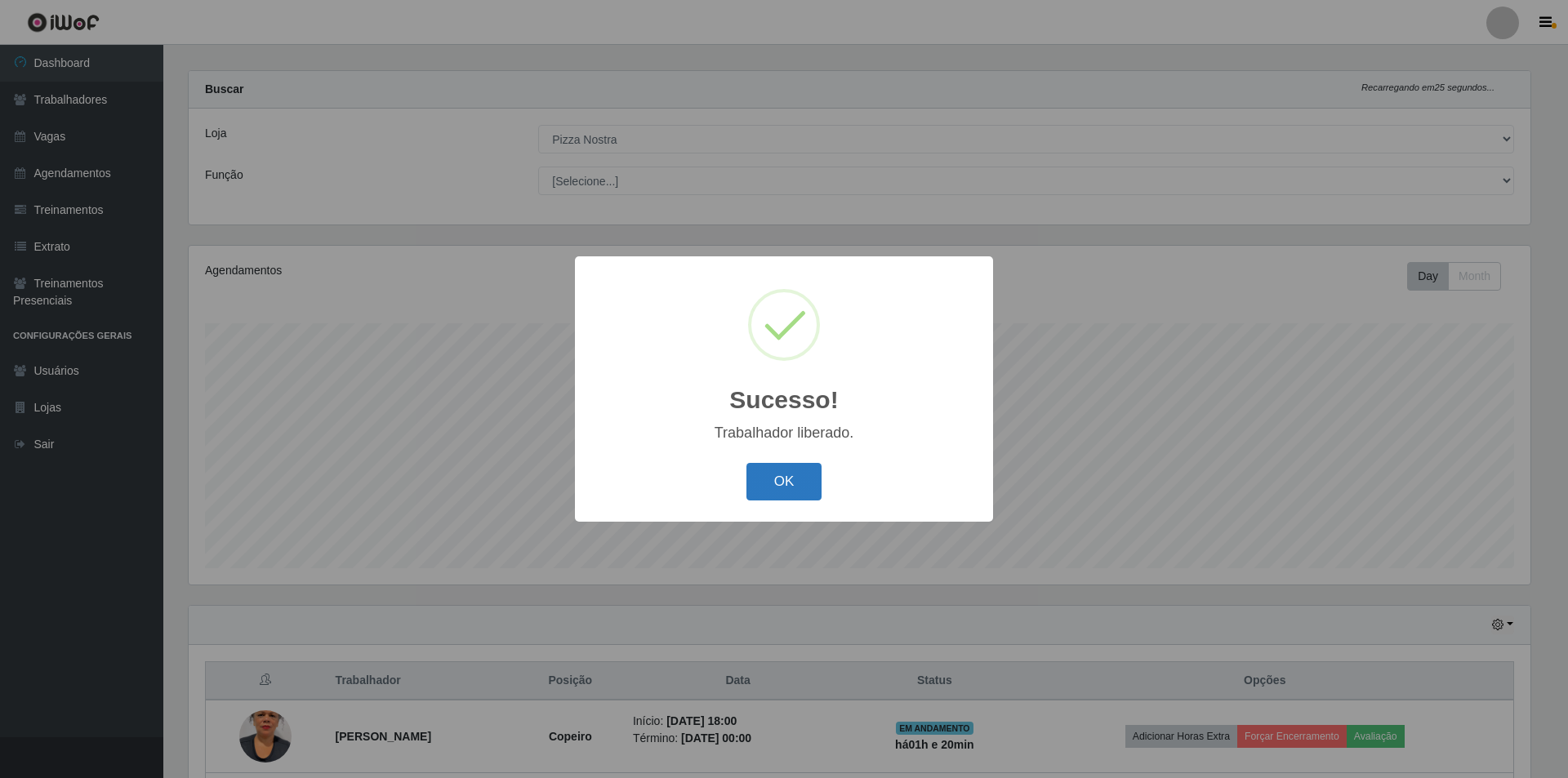
click at [779, 490] on button "OK" at bounding box center [784, 481] width 76 height 38
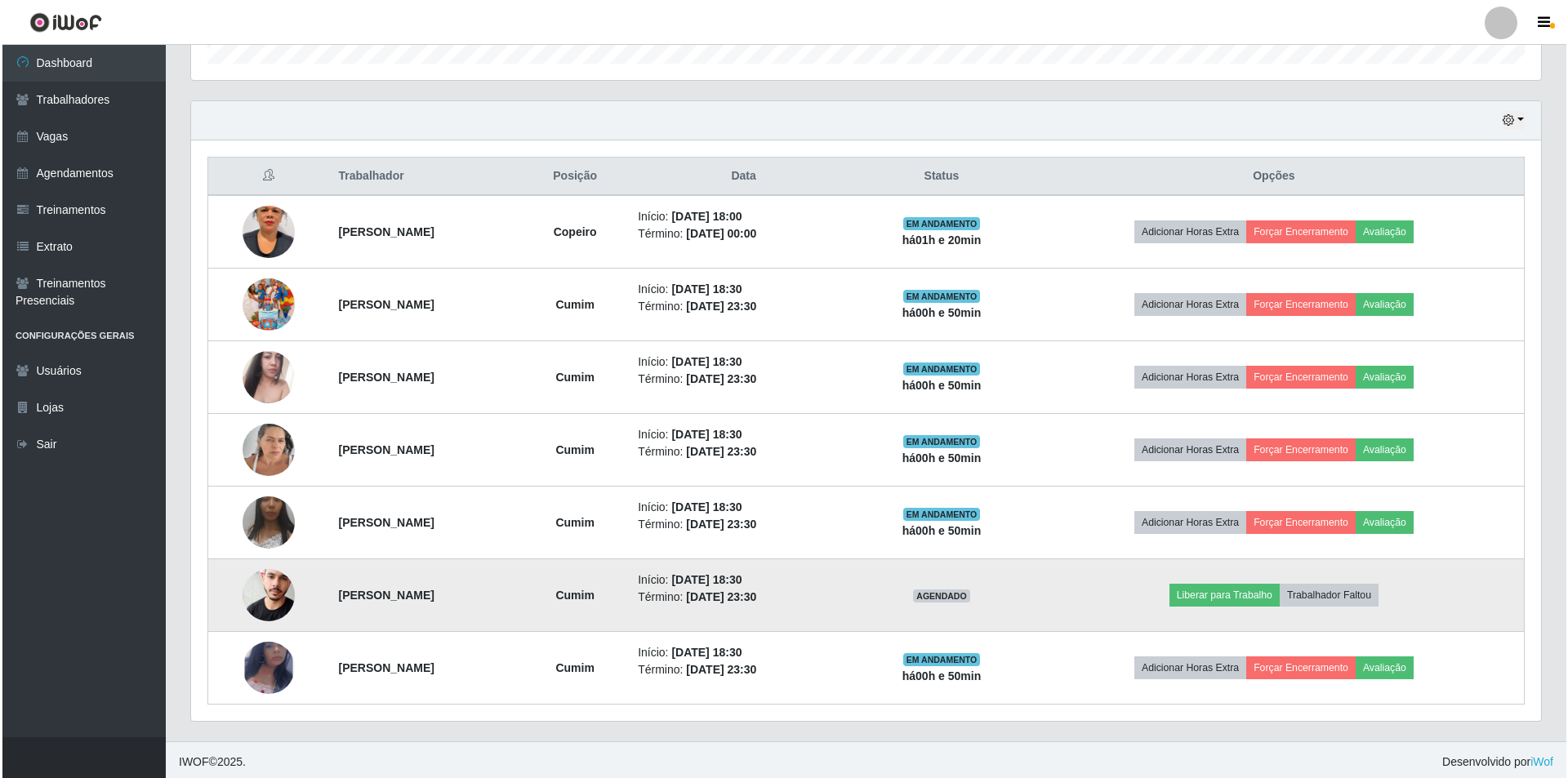
scroll to position [525, 0]
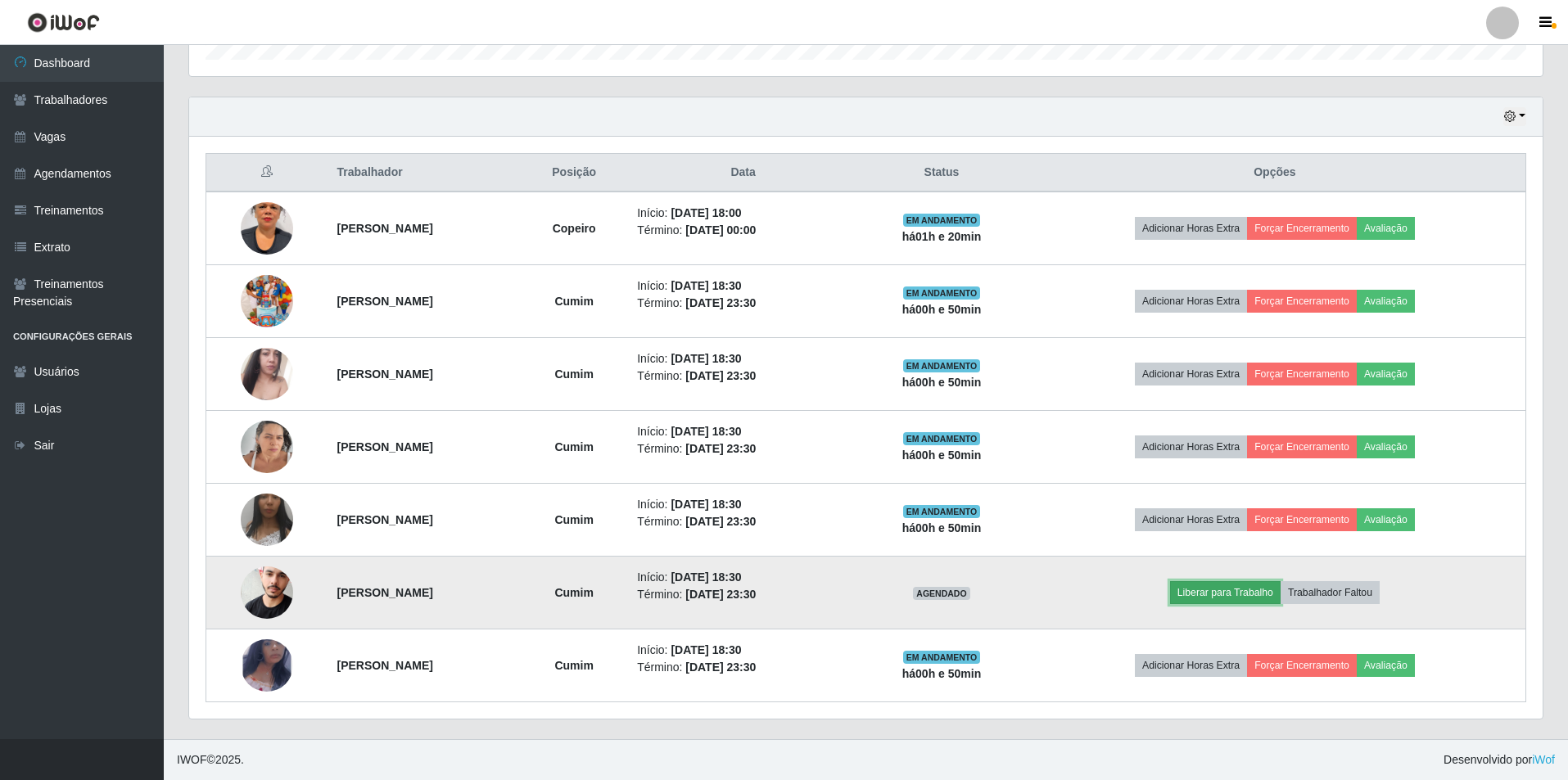
click at [1242, 590] on button "Liberar para Trabalho" at bounding box center [1224, 593] width 111 height 23
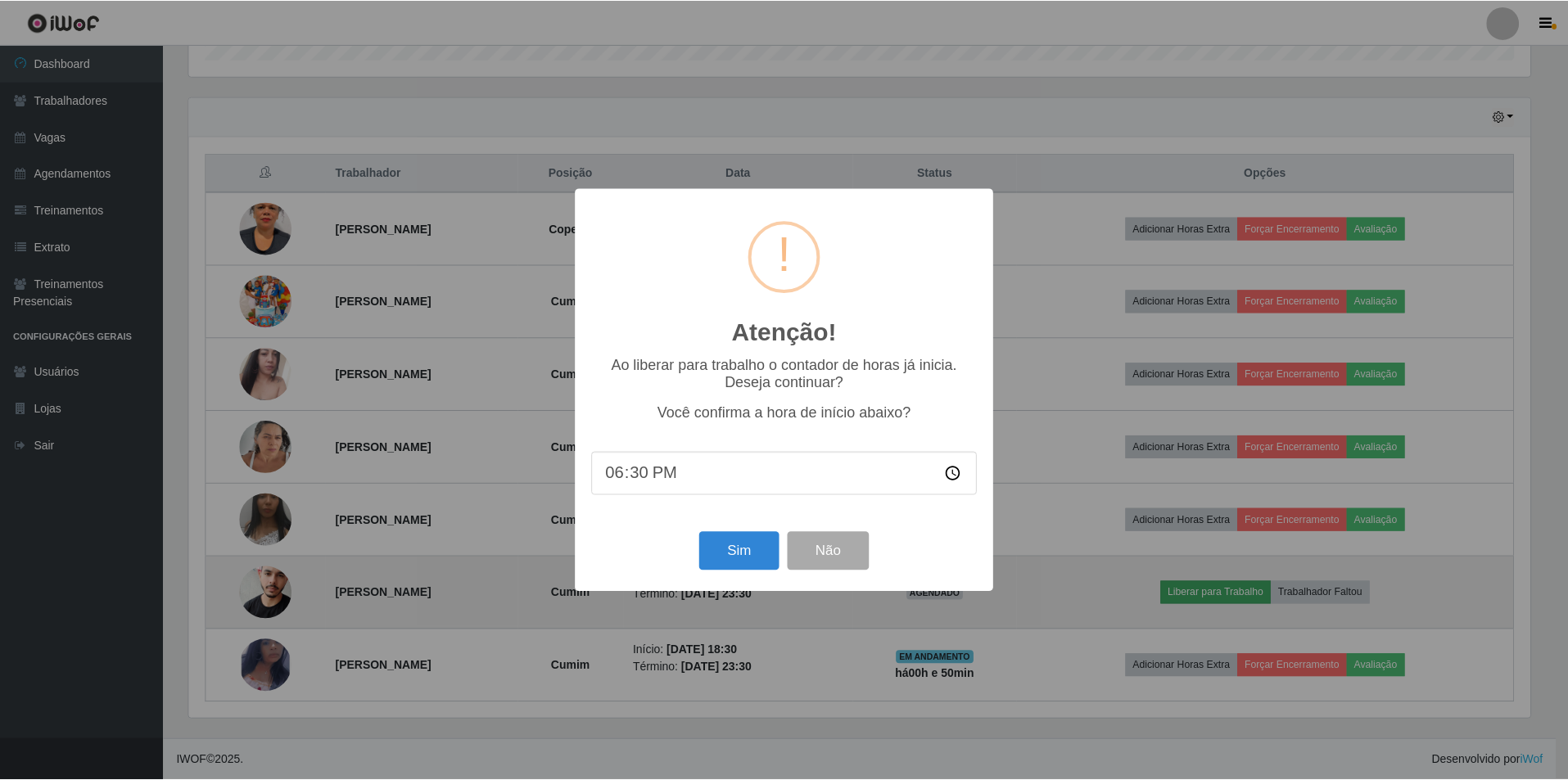
scroll to position [340, 1345]
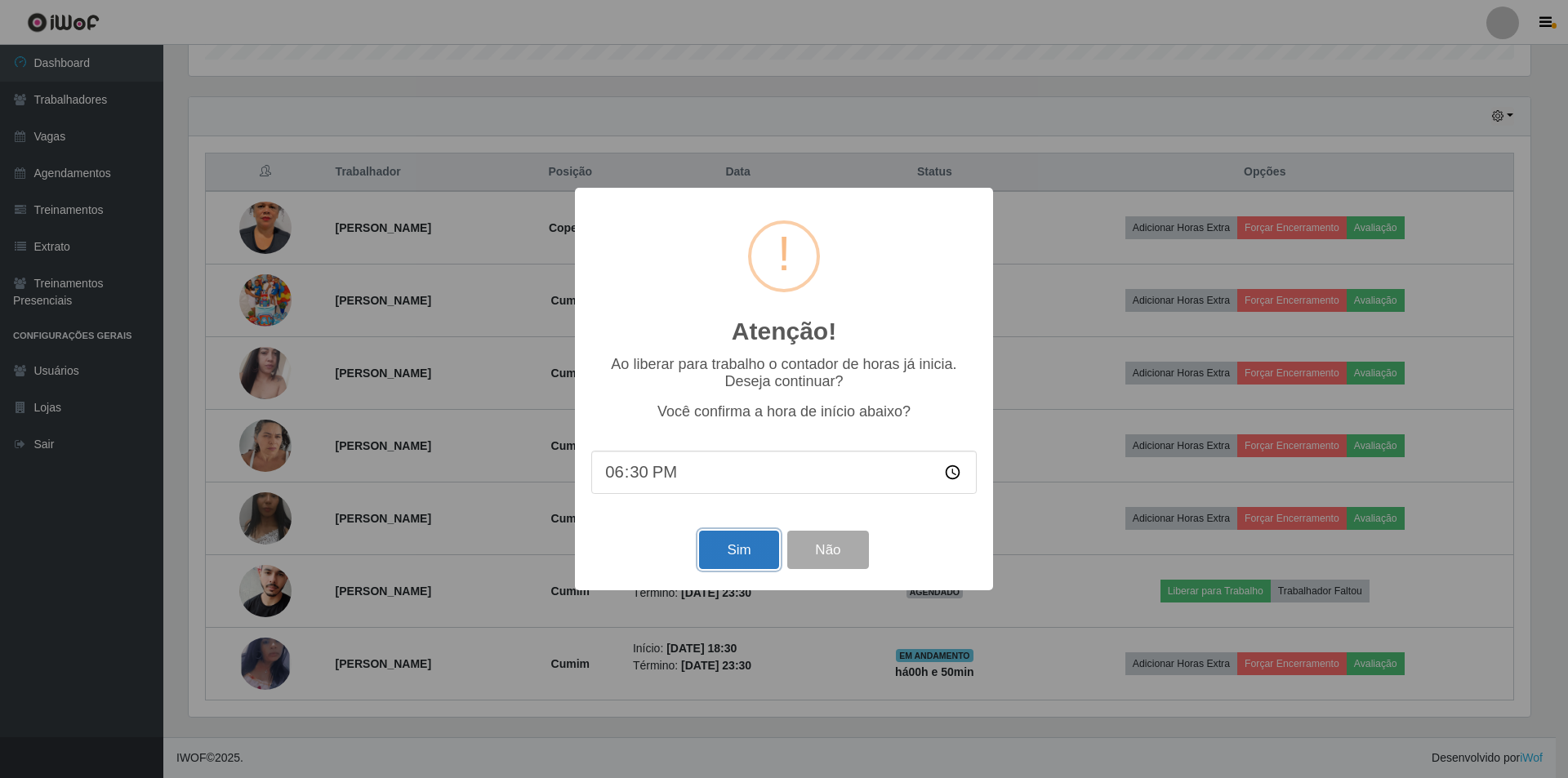
click at [733, 559] on button "Sim" at bounding box center [739, 549] width 79 height 38
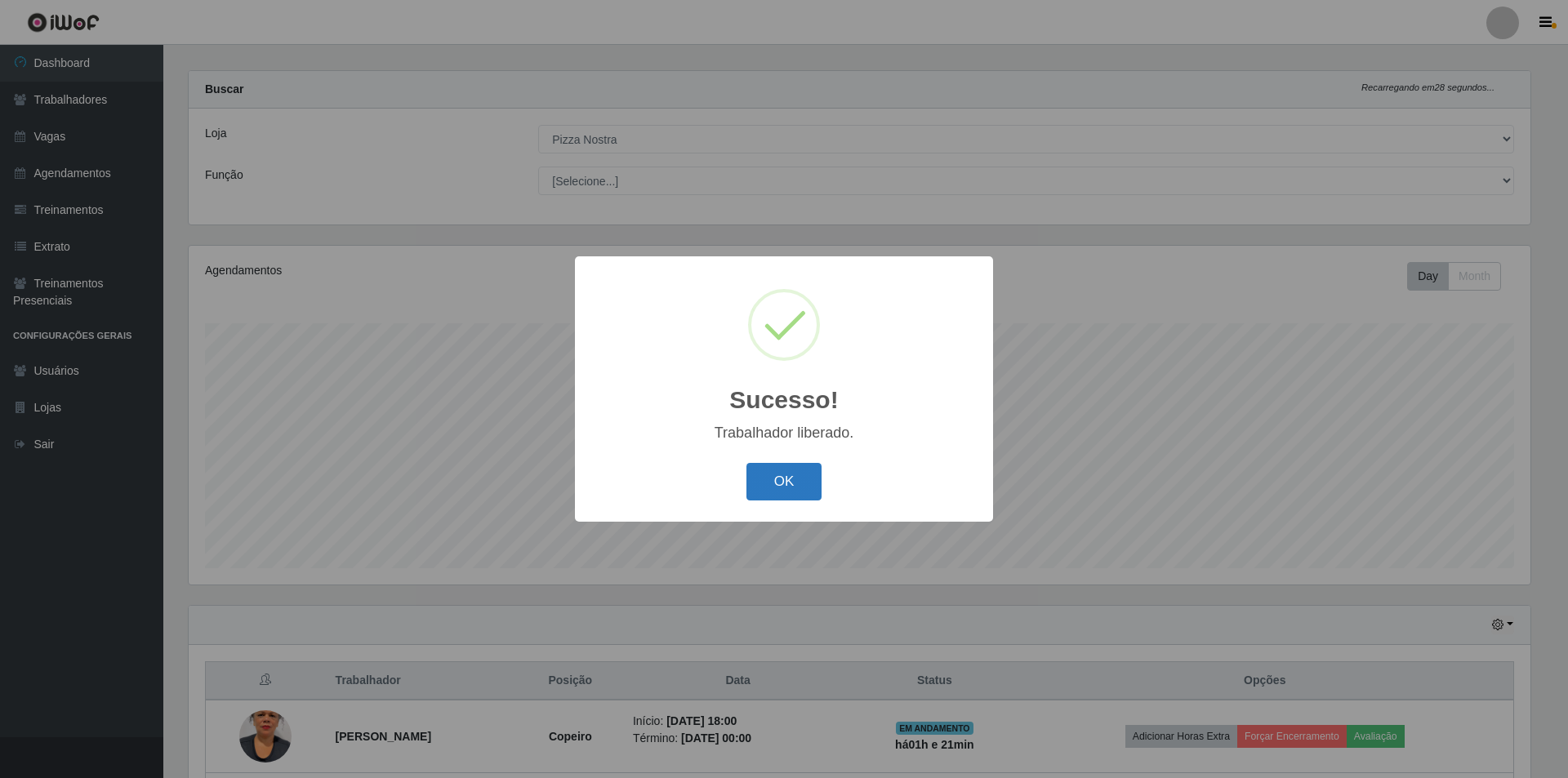
click at [789, 466] on button "OK" at bounding box center [784, 481] width 76 height 38
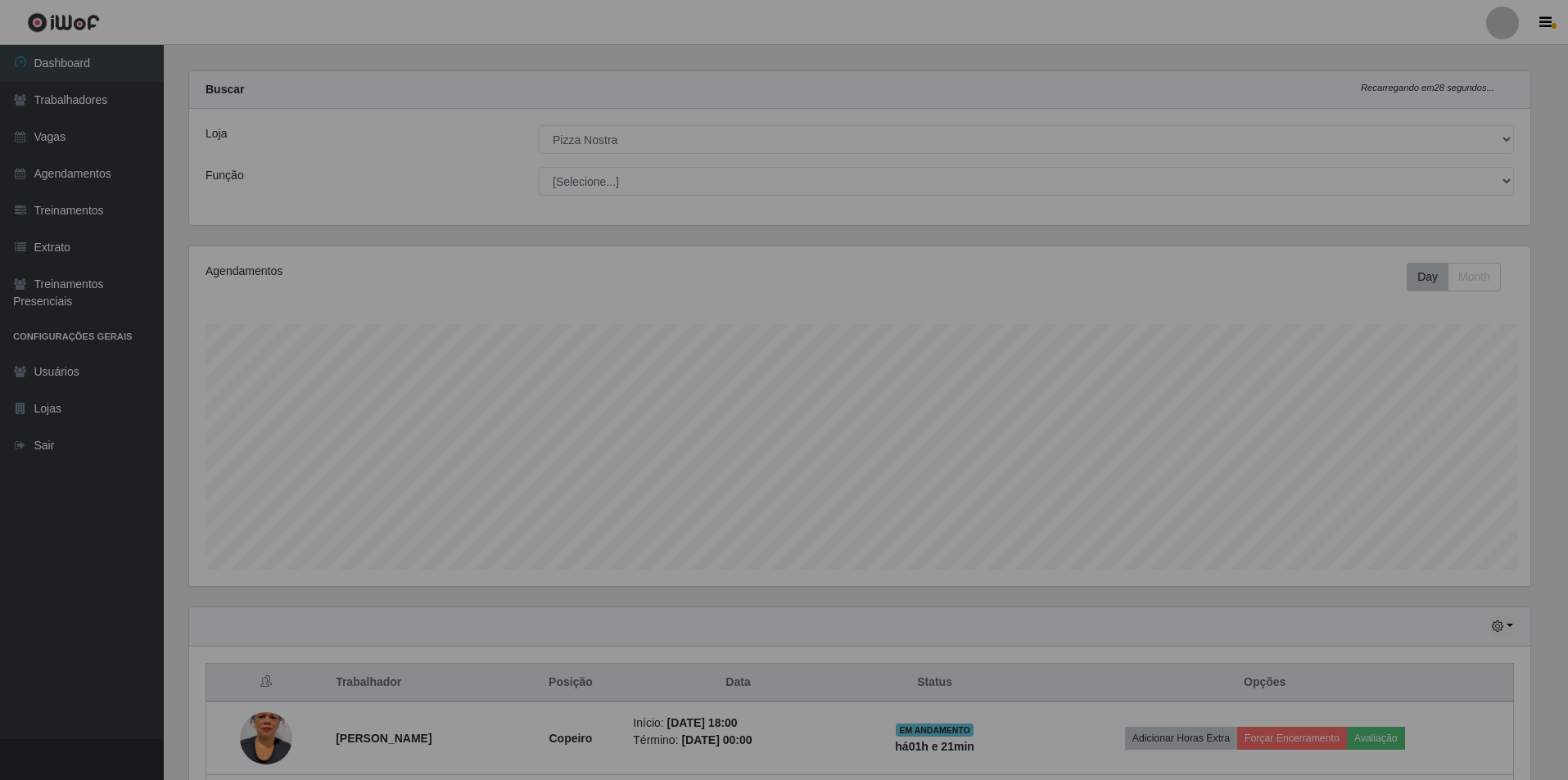
scroll to position [340, 1354]
